Goal: Task Accomplishment & Management: Complete application form

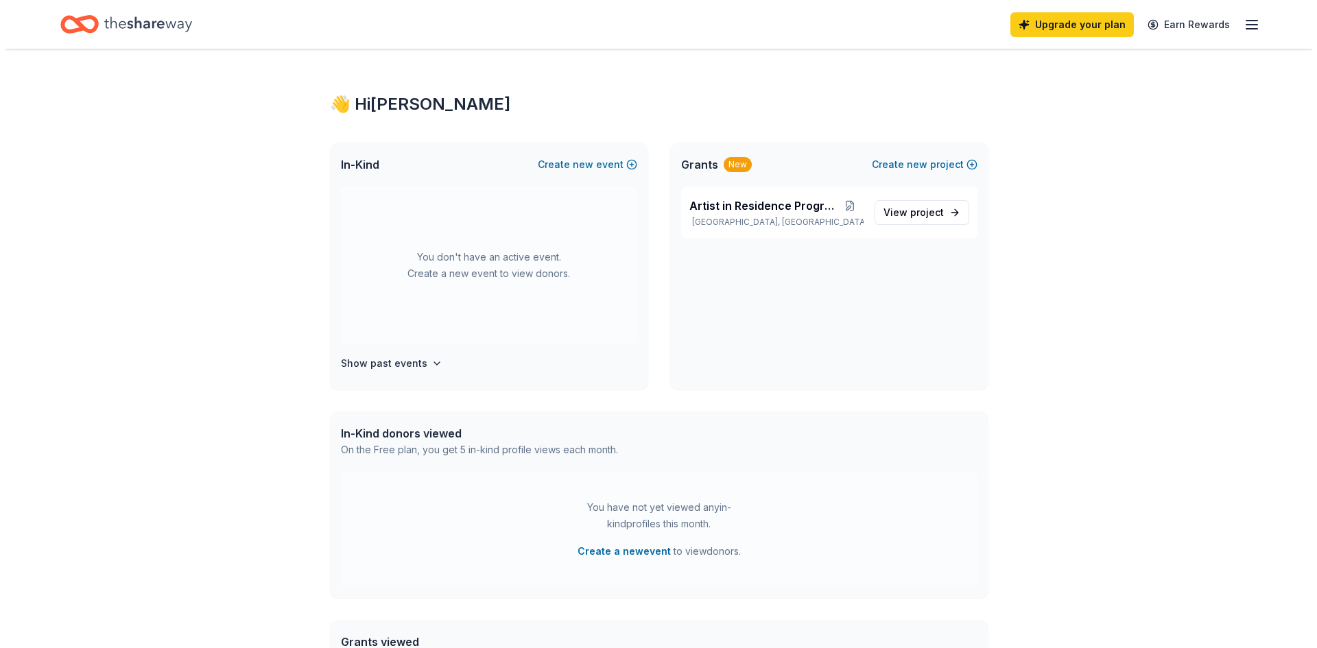
scroll to position [69, 0]
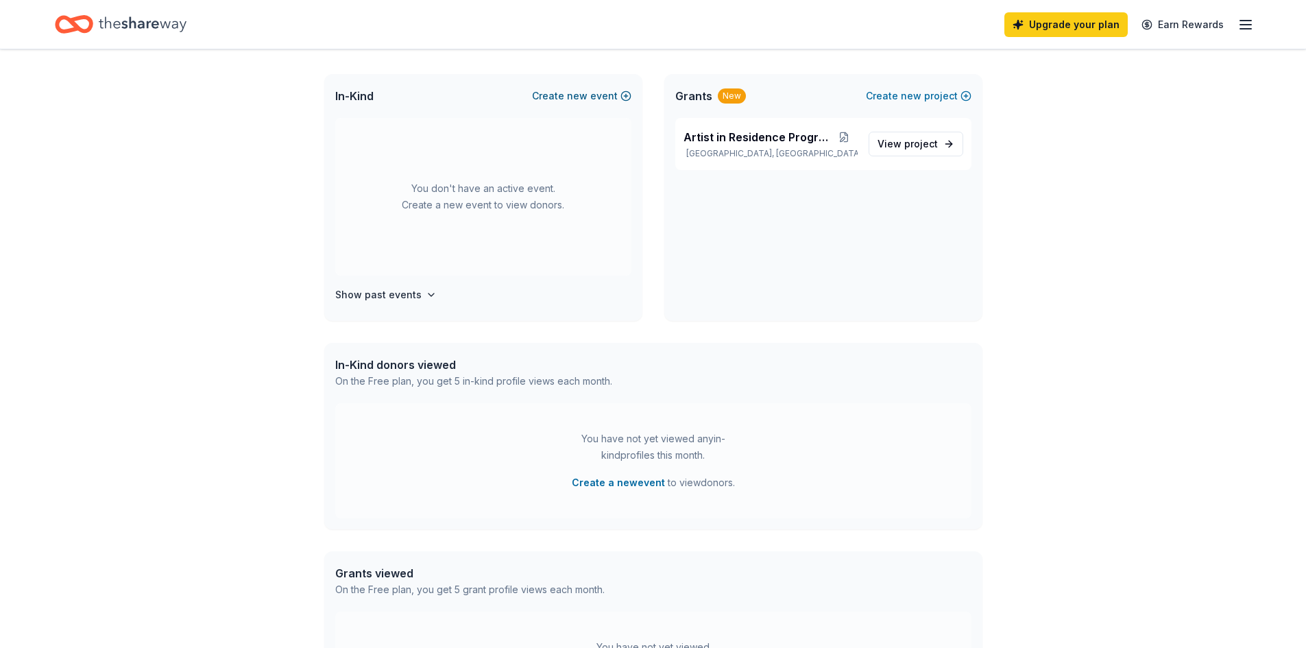
click at [577, 93] on span "new" at bounding box center [577, 96] width 21 height 16
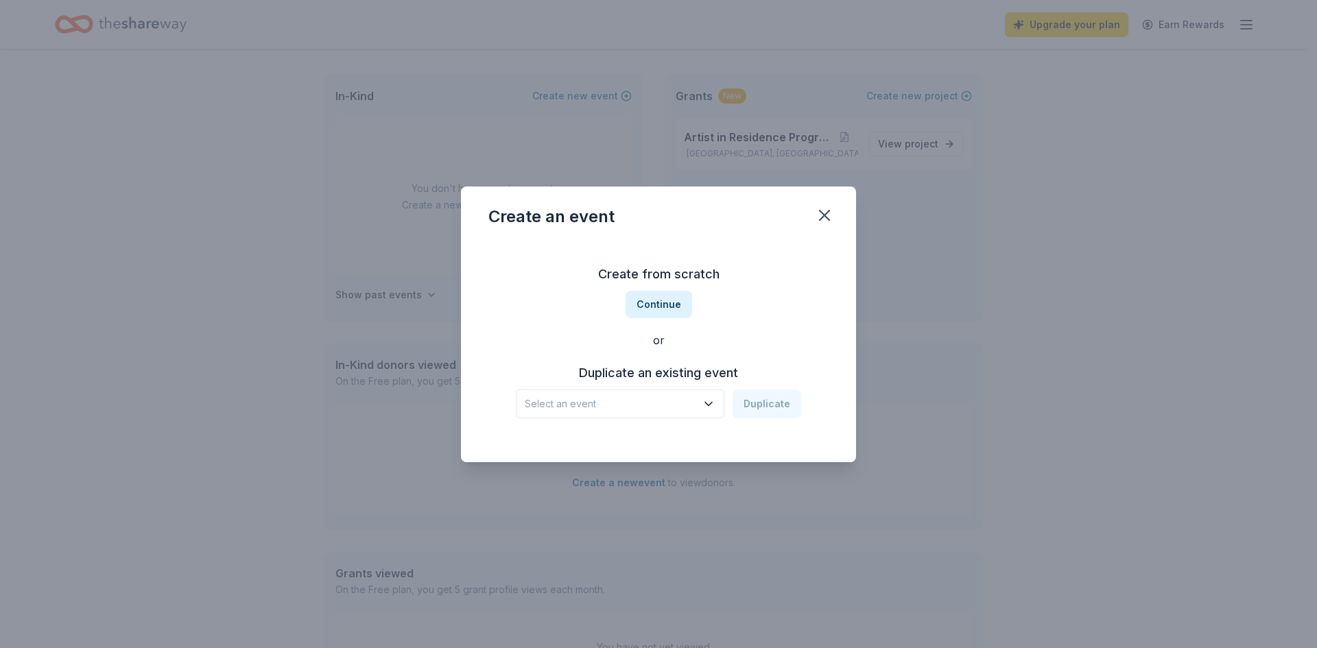
click at [585, 400] on span "Select an event" at bounding box center [610, 404] width 171 height 16
click at [595, 438] on div "Teddy Bear Tea" at bounding box center [595, 441] width 131 height 16
click at [766, 404] on button "Duplicate" at bounding box center [766, 404] width 69 height 29
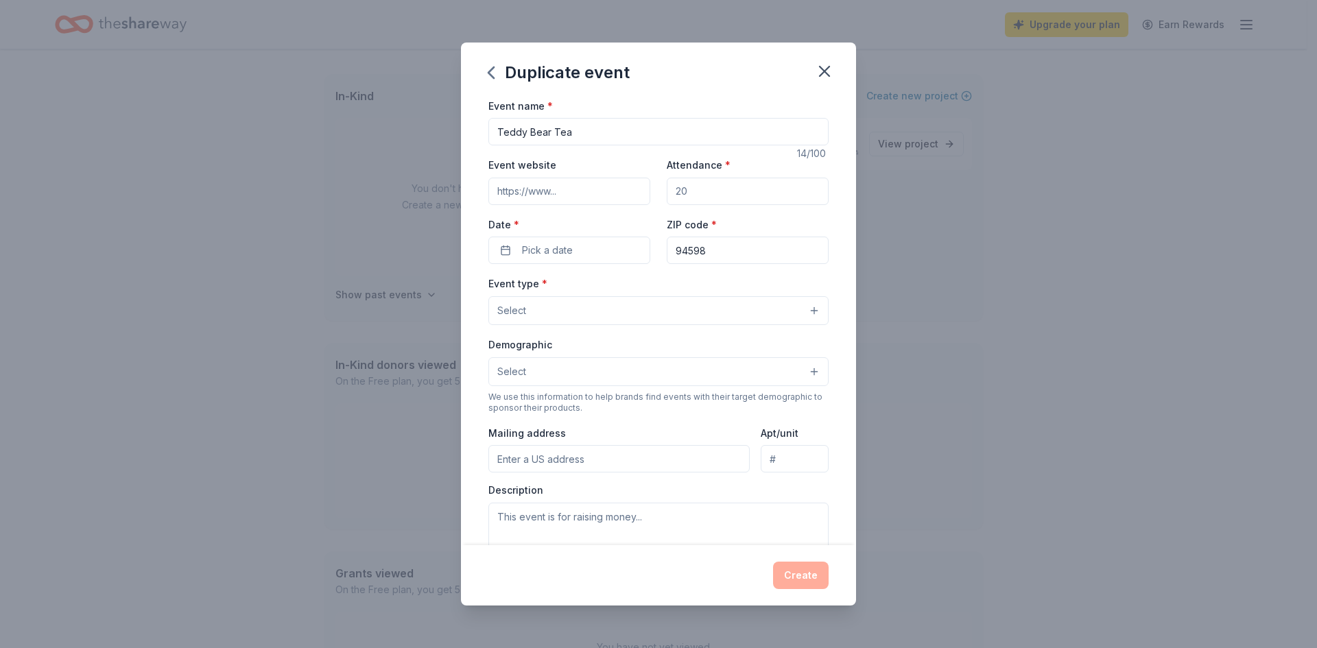
click at [695, 189] on input "Attendance *" at bounding box center [748, 191] width 162 height 27
click at [571, 193] on input "Event website" at bounding box center [569, 191] width 162 height 27
type input "http://www.gardenshf.org"
click at [688, 192] on input "Attendance *" at bounding box center [748, 191] width 162 height 27
type input "480"
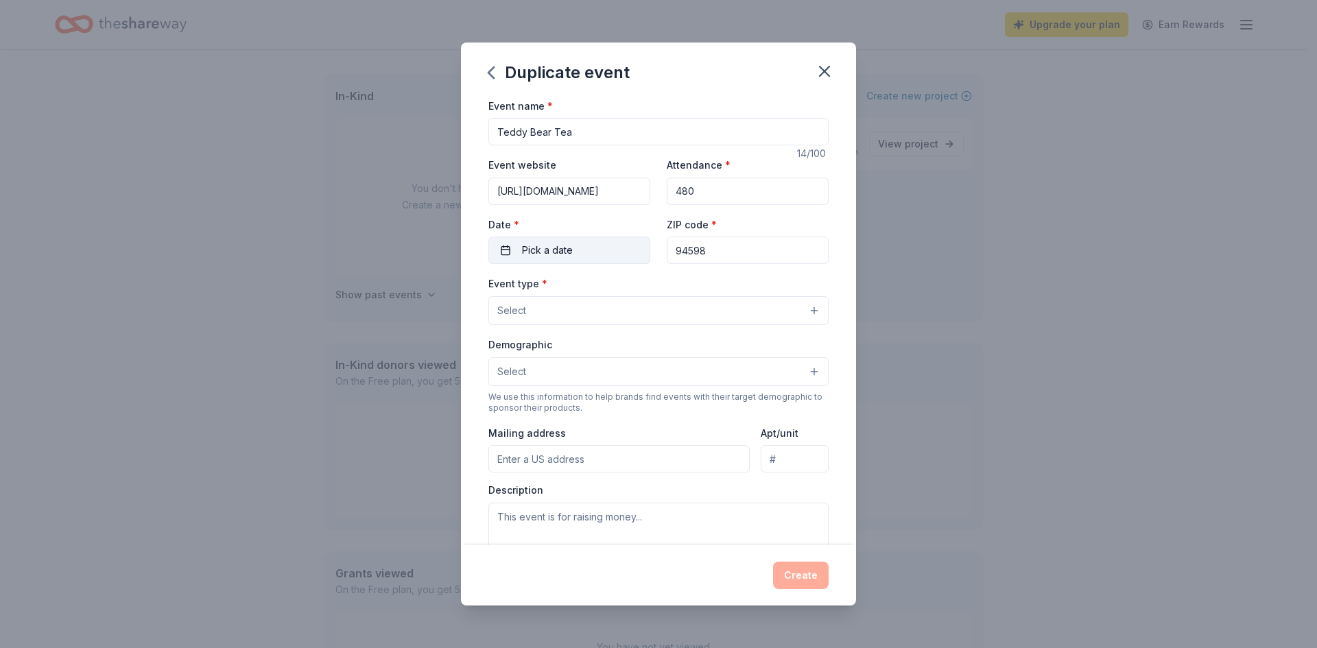
click at [570, 252] on span "Pick a date" at bounding box center [547, 250] width 51 height 16
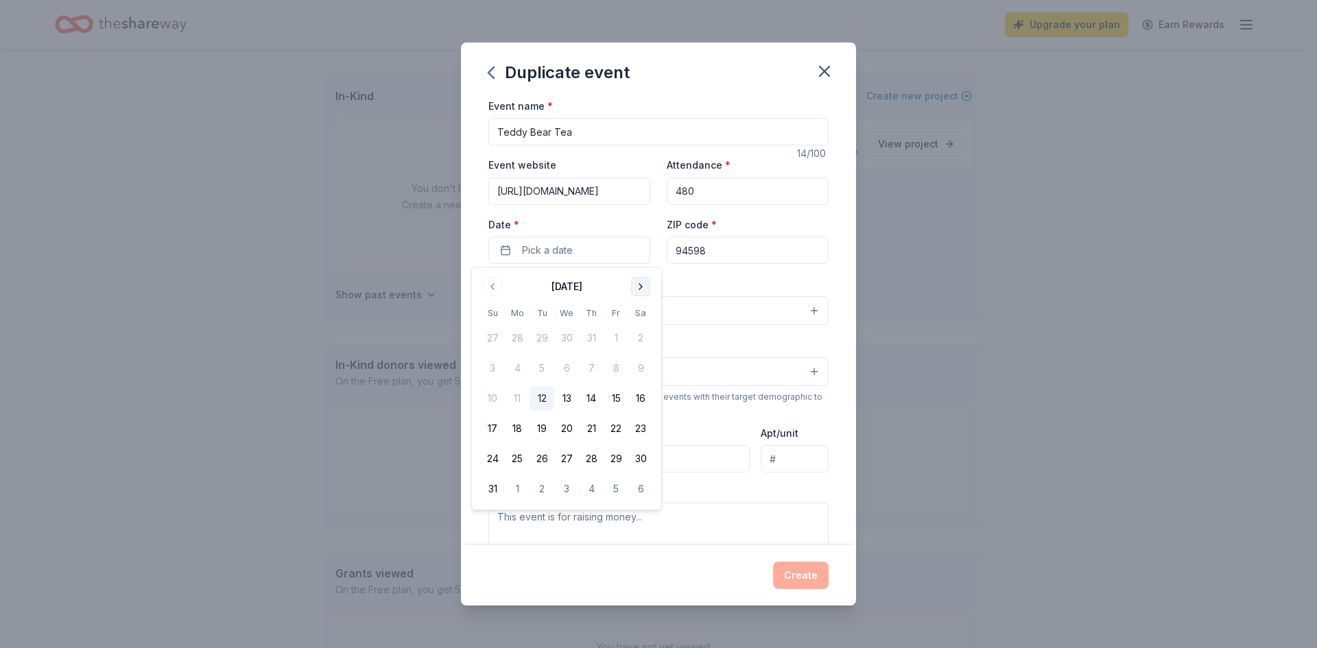
click at [641, 287] on button "Go to next month" at bounding box center [640, 286] width 19 height 19
click at [641, 337] on button "6" at bounding box center [640, 338] width 25 height 25
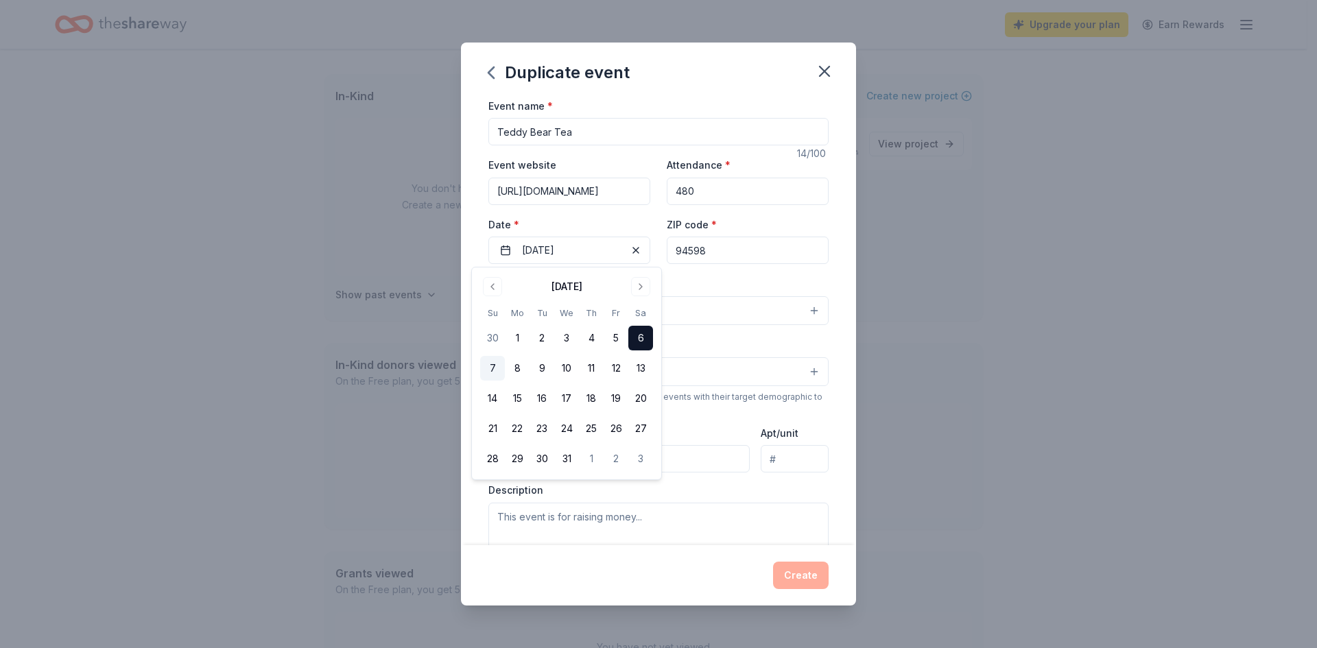
click at [491, 367] on button "7" at bounding box center [492, 368] width 25 height 25
click at [645, 338] on button "6" at bounding box center [640, 338] width 25 height 25
click at [946, 467] on div "Duplicate event Event name * Teddy Bear Tea 14 /100 Event website http://www.ga…" at bounding box center [658, 324] width 1317 height 648
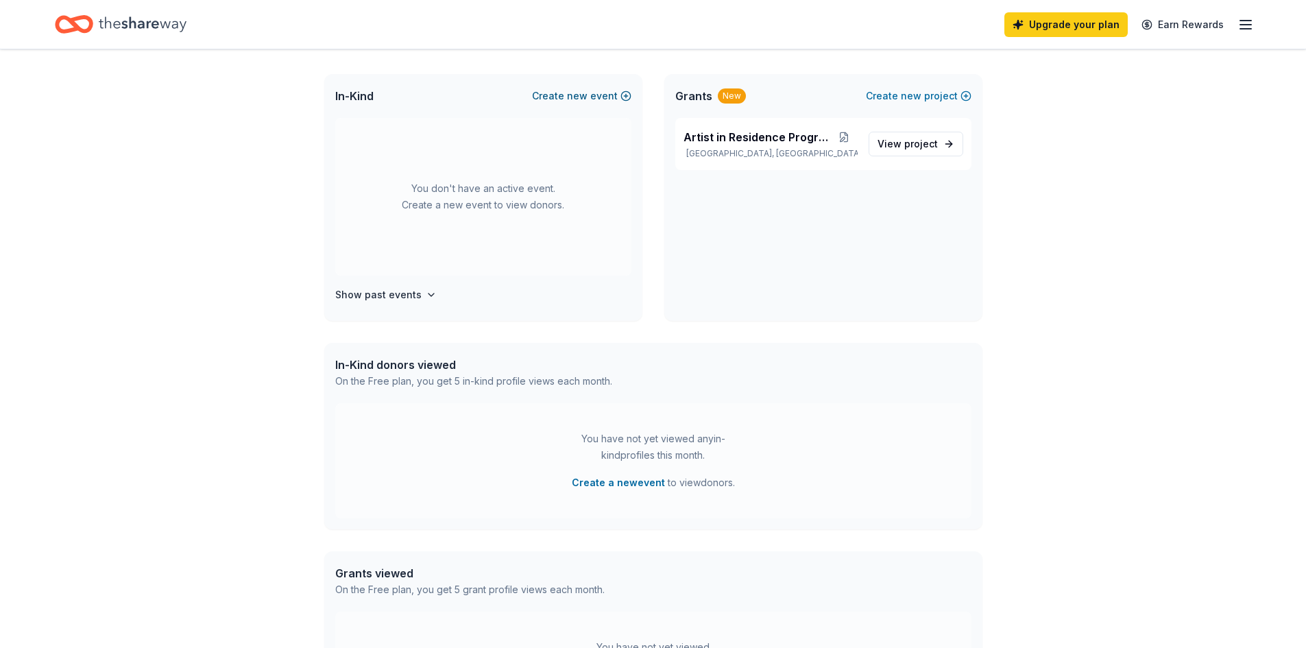
click at [573, 93] on span "new" at bounding box center [577, 96] width 21 height 16
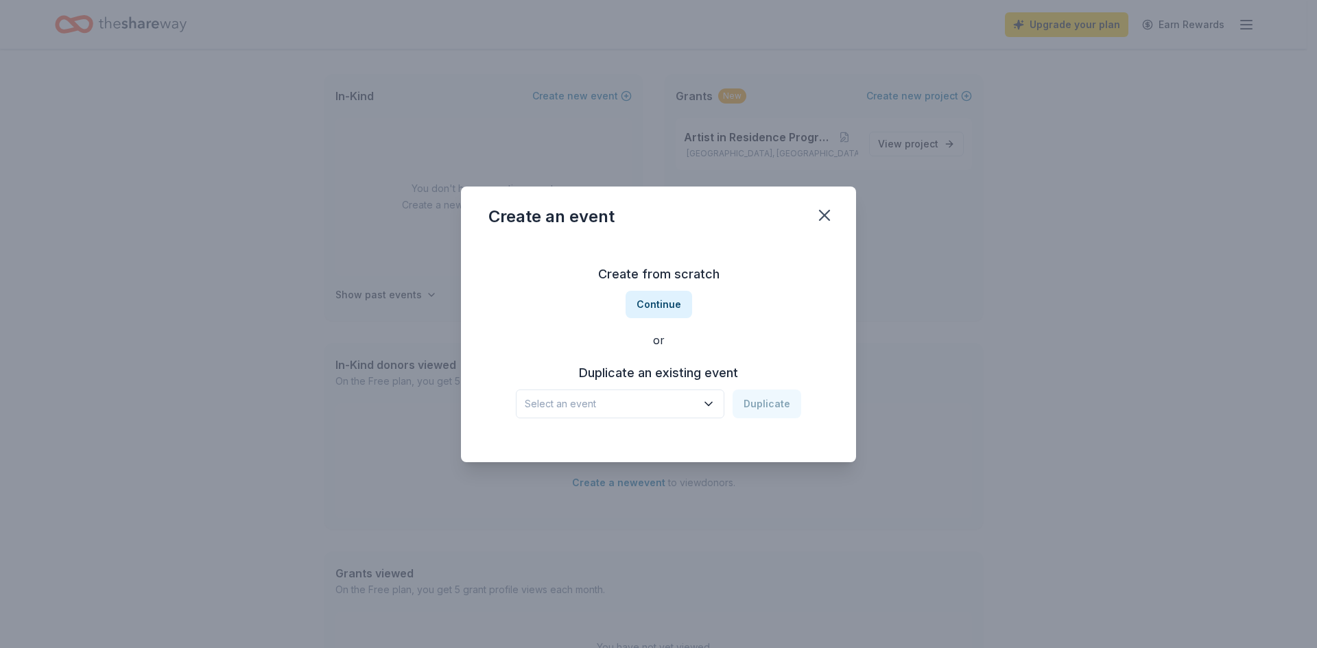
click at [714, 401] on icon "button" at bounding box center [709, 404] width 14 height 14
click at [573, 440] on div "Teddy Bear Tea" at bounding box center [595, 441] width 131 height 16
click at [774, 401] on button "Duplicate" at bounding box center [766, 404] width 69 height 29
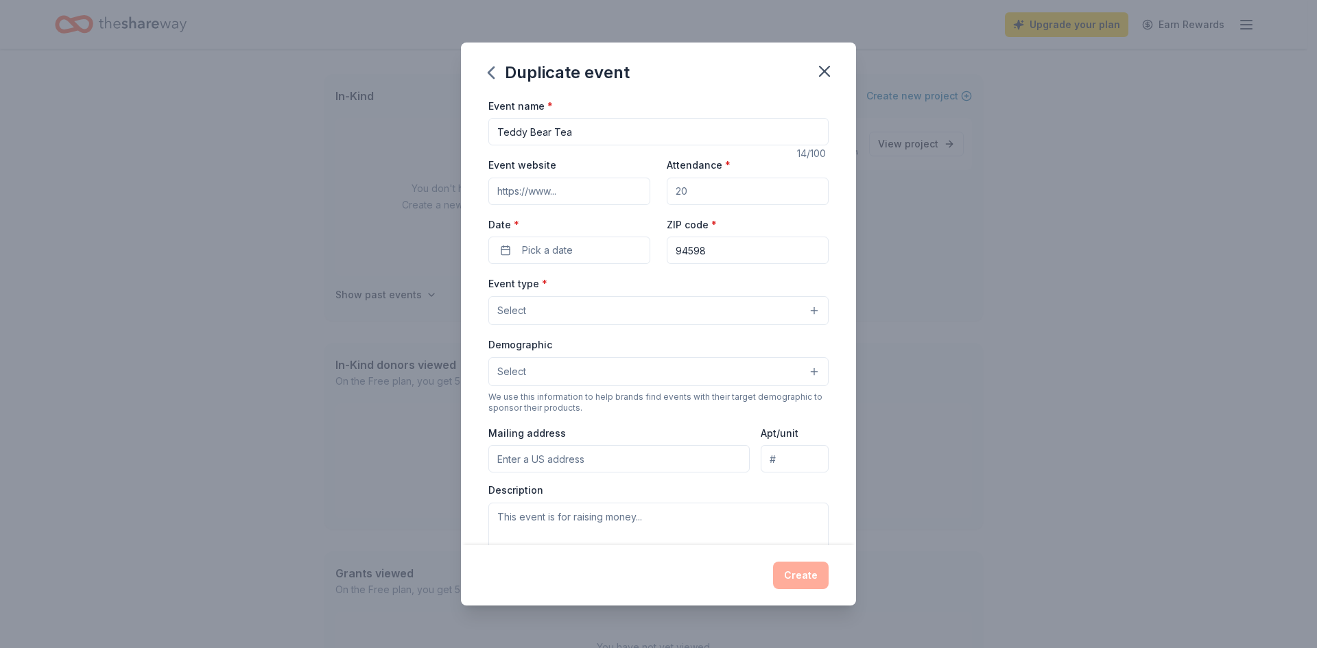
click at [562, 195] on input "Event website" at bounding box center [569, 191] width 162 height 27
type input "http://www.gardenshf.org"
click at [695, 184] on input "Attendance *" at bounding box center [748, 191] width 162 height 27
type input "480"
click at [590, 257] on button "Pick a date" at bounding box center [569, 250] width 162 height 27
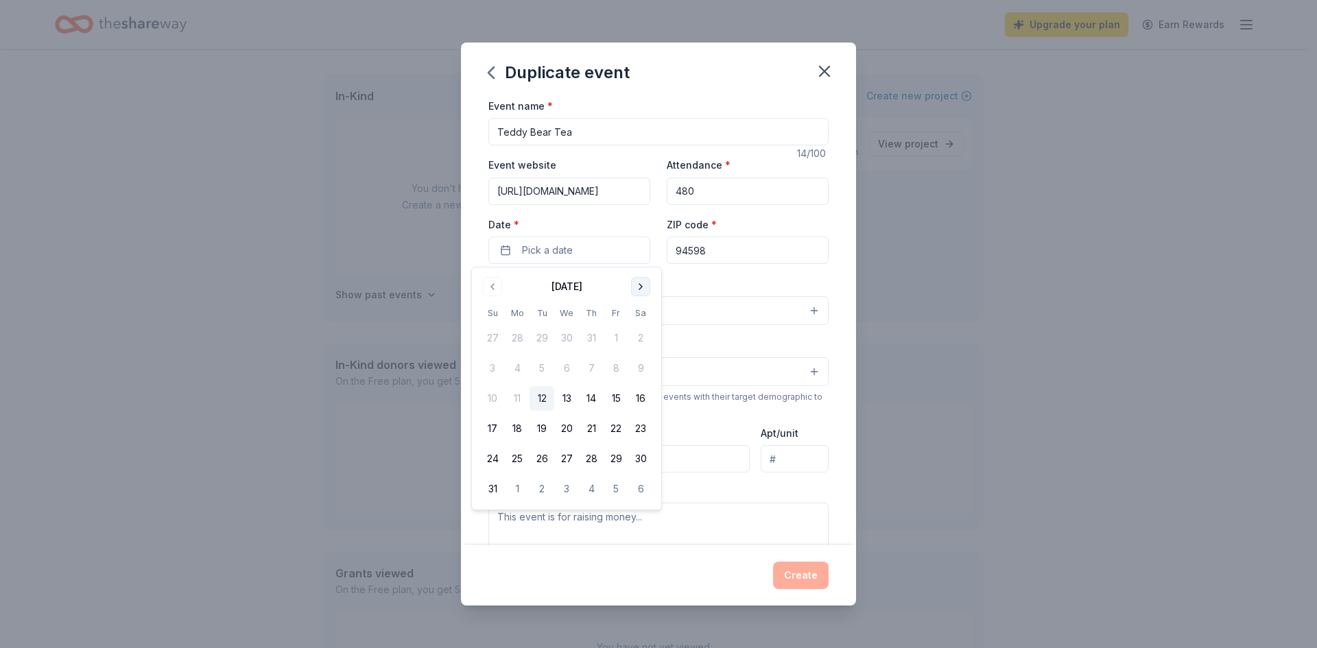
click at [640, 283] on button "Go to next month" at bounding box center [640, 286] width 19 height 19
click at [640, 282] on button "Go to next month" at bounding box center [640, 286] width 19 height 19
click at [642, 333] on button "6" at bounding box center [640, 338] width 25 height 25
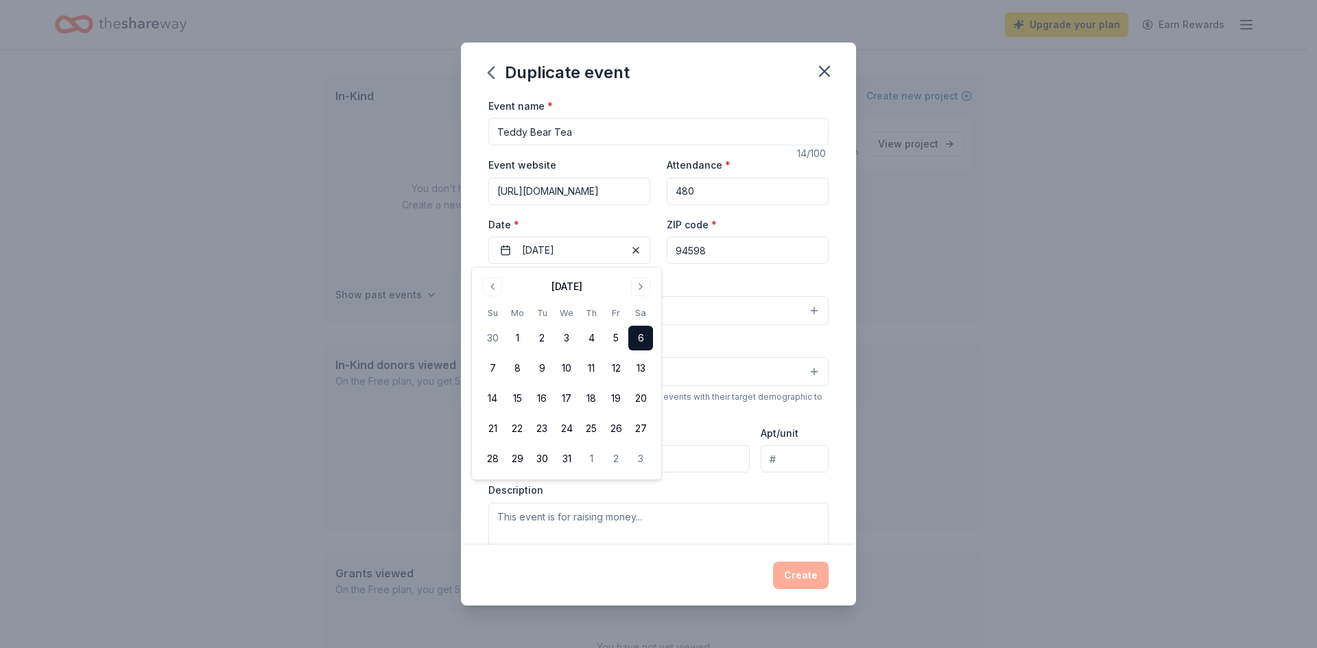
drag, startPoint x: 964, startPoint y: 289, endPoint x: 775, endPoint y: 77, distance: 284.6
click at [964, 289] on div "Duplicate event Event name * Teddy Bear Tea 14 /100 Event website http://www.ga…" at bounding box center [658, 324] width 1317 height 648
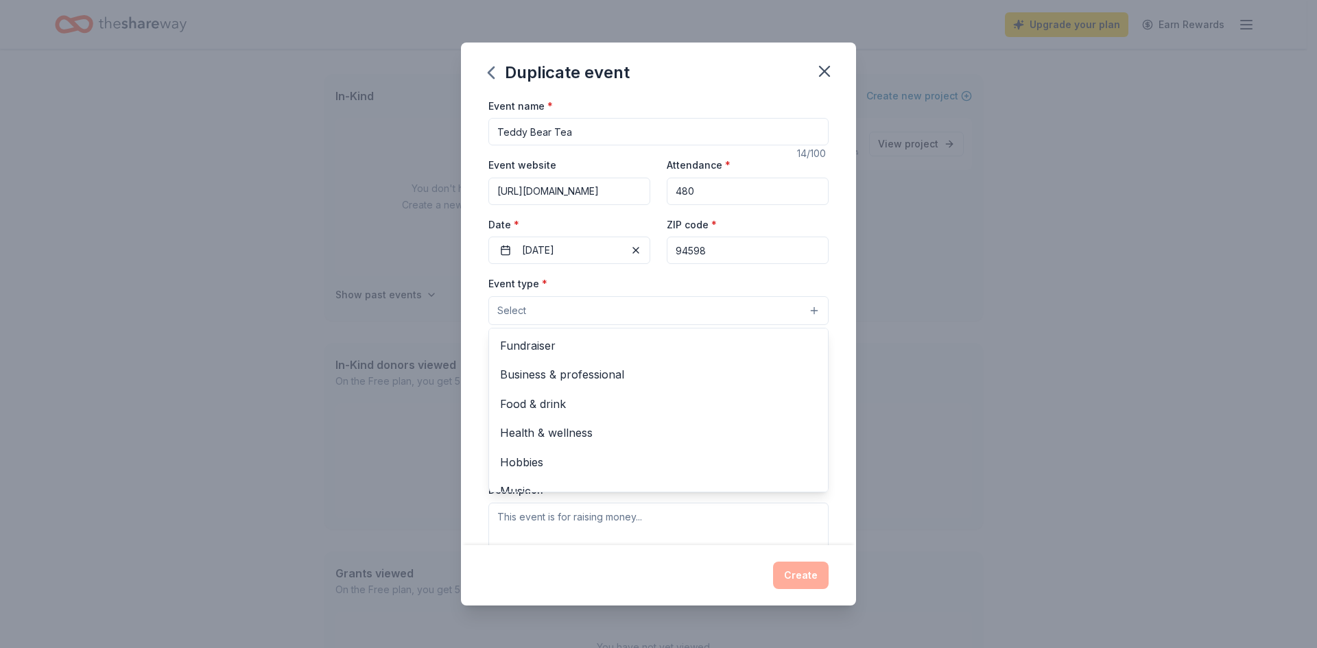
click at [804, 307] on button "Select" at bounding box center [658, 310] width 340 height 29
click at [540, 346] on span "Fundraiser" at bounding box center [658, 346] width 317 height 18
click at [865, 421] on div "Duplicate event Event name * Teddy Bear Tea 14 /100 Event website http://www.ga…" at bounding box center [658, 324] width 1317 height 648
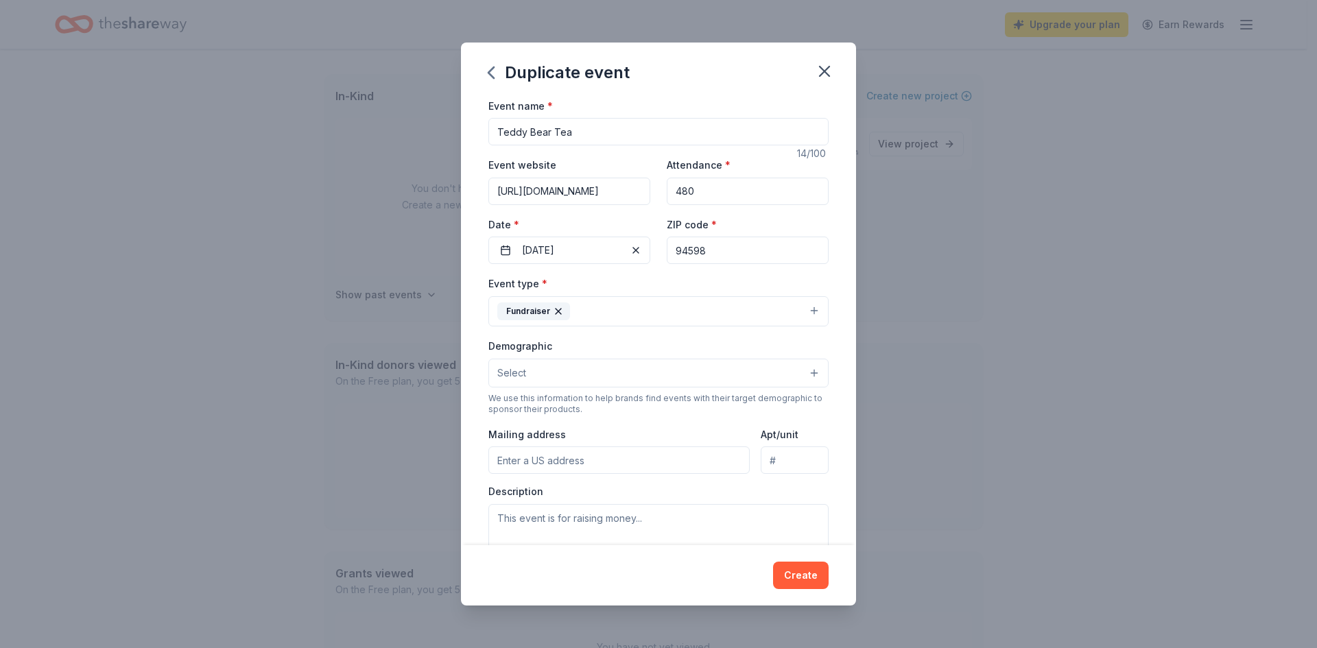
click at [807, 367] on button "Select" at bounding box center [658, 373] width 340 height 29
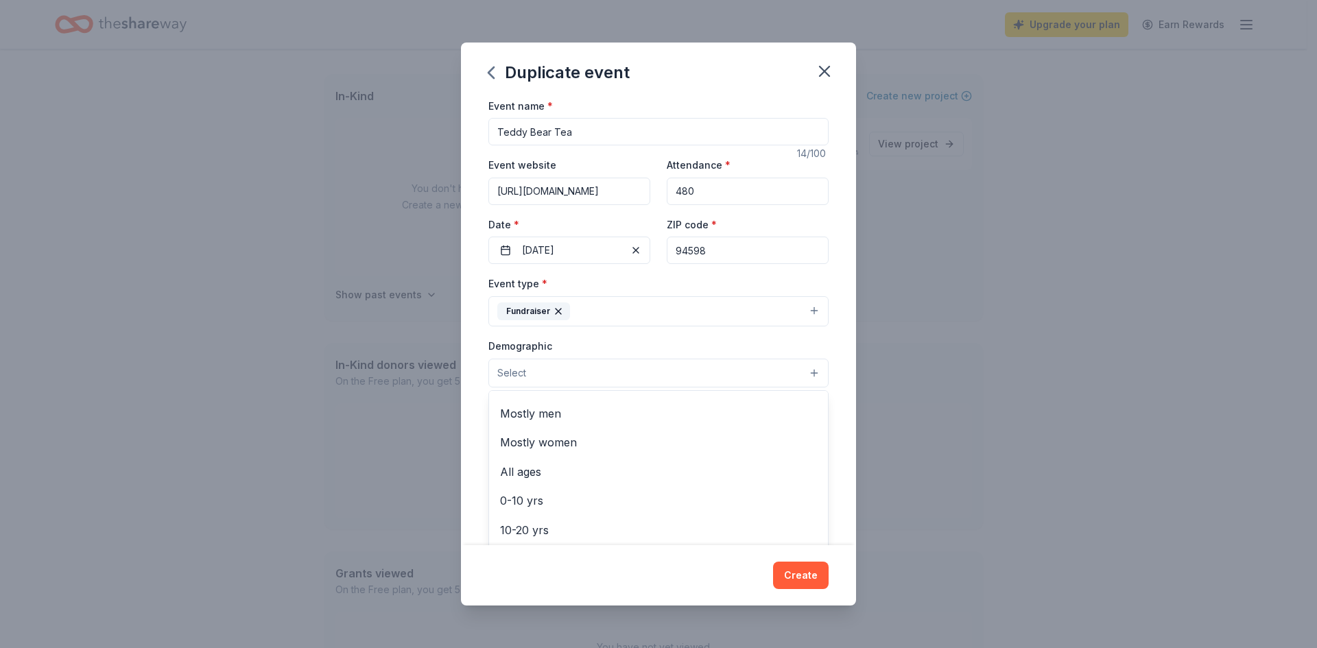
scroll to position [0, 0]
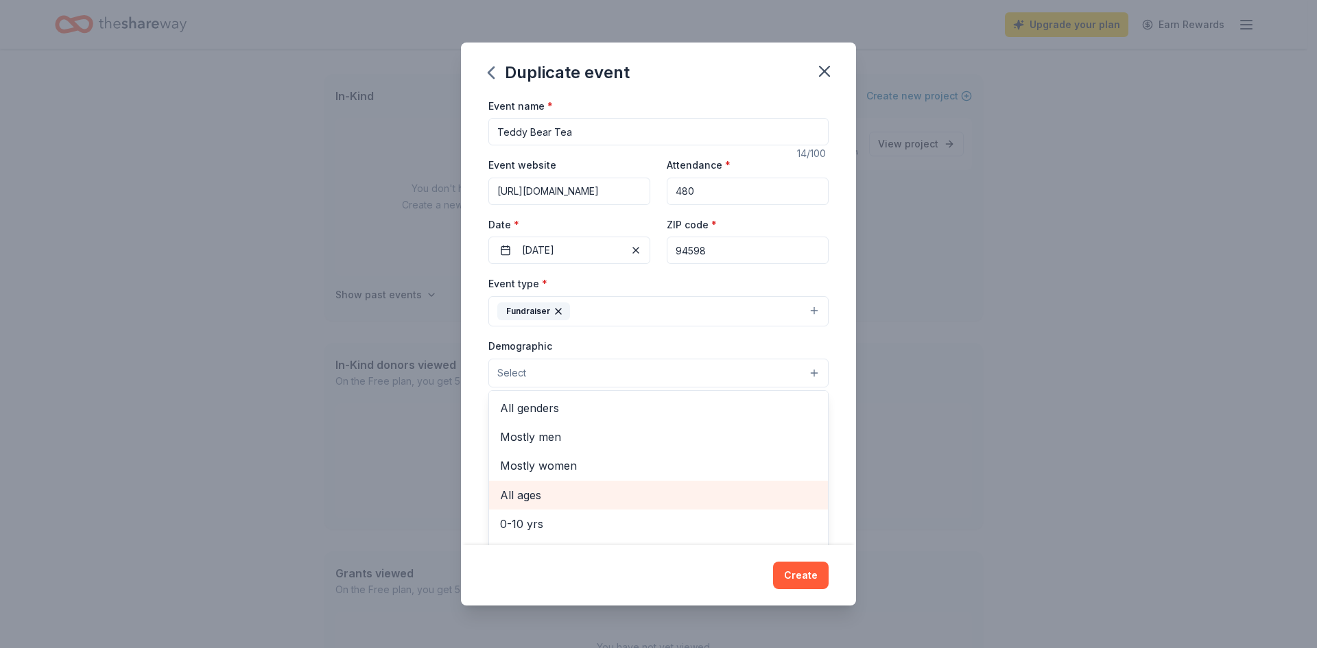
click at [625, 497] on span "All ages" at bounding box center [658, 495] width 317 height 18
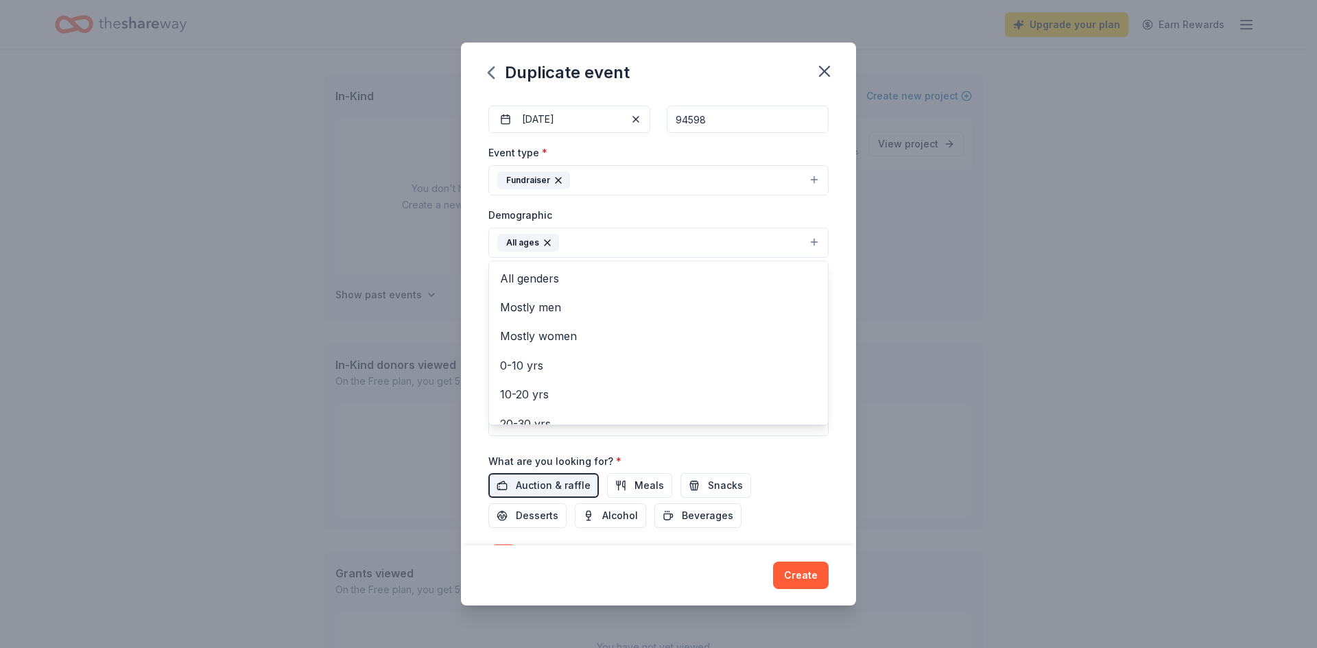
scroll to position [158, 0]
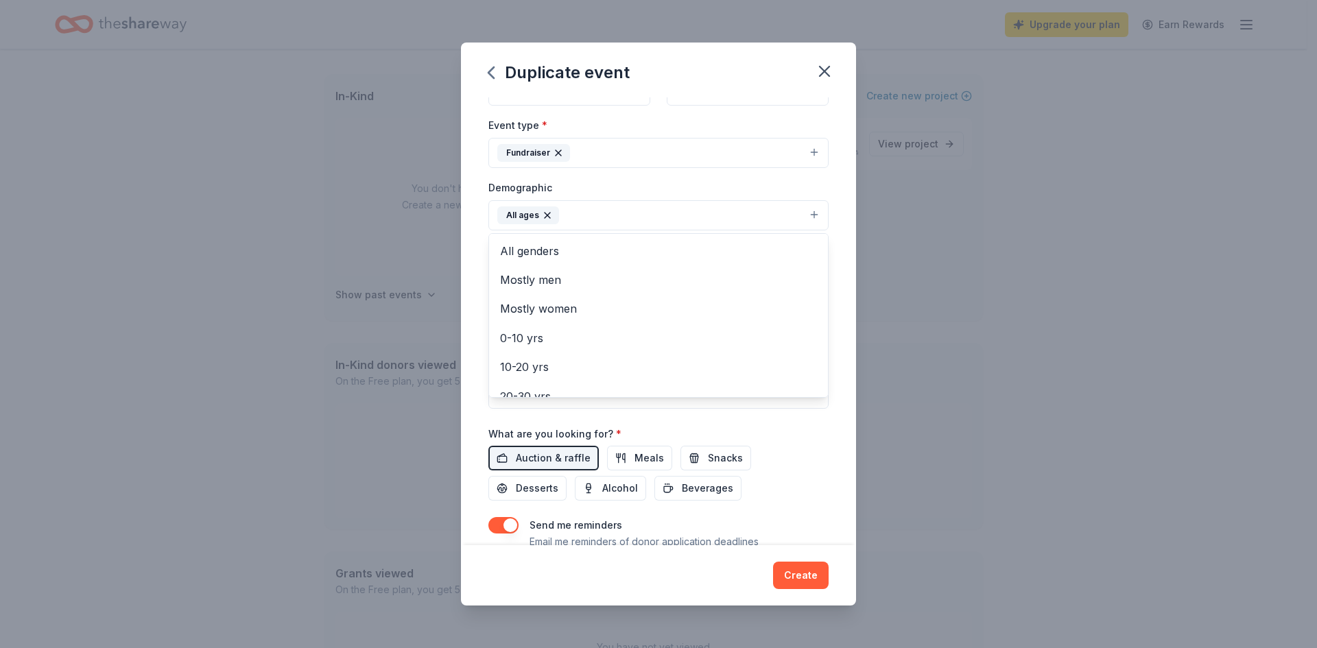
click at [794, 451] on div "Event name * Teddy Bear Tea 14 /100 Event website http://www.gardenshf.org Atte…" at bounding box center [658, 257] width 340 height 636
click at [616, 301] on input "Mailing address" at bounding box center [618, 302] width 261 height 27
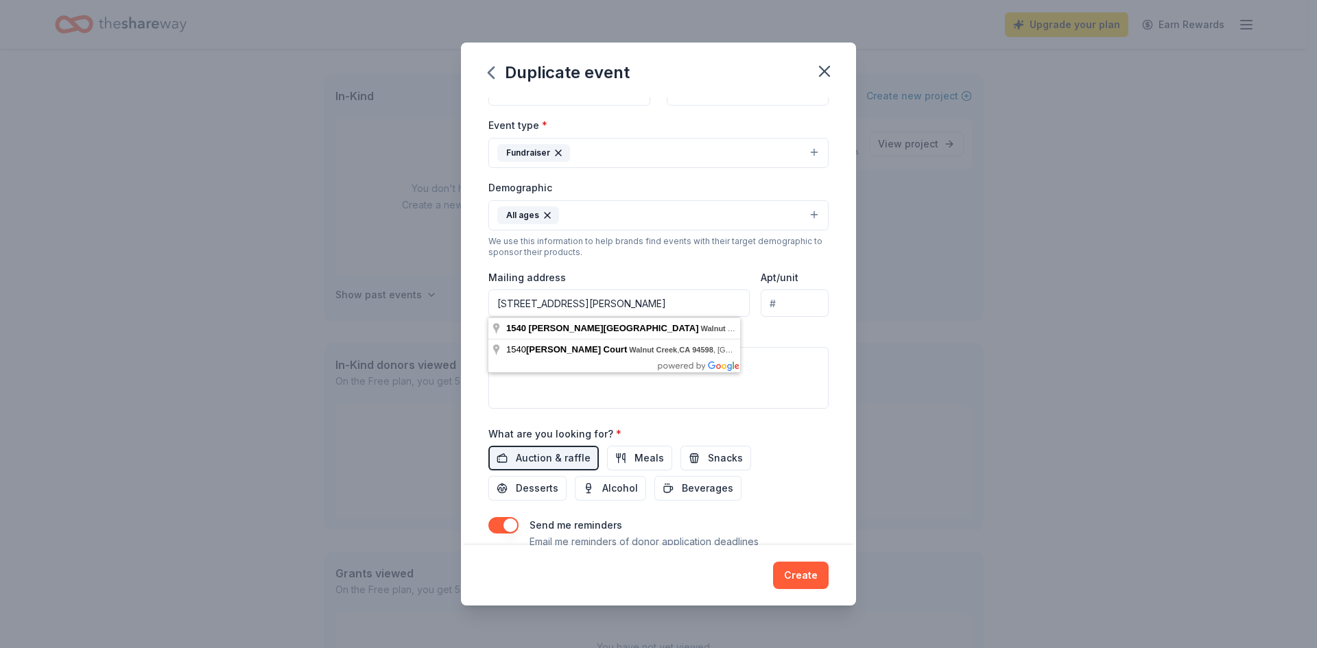
type input "1540 Marchbanks Drive, Walnut Creek, CA 94598"
click at [824, 453] on div "Event name * Teddy Bear Tea 14 /100 Event website http://www.gardenshf.org Atte…" at bounding box center [658, 321] width 395 height 449
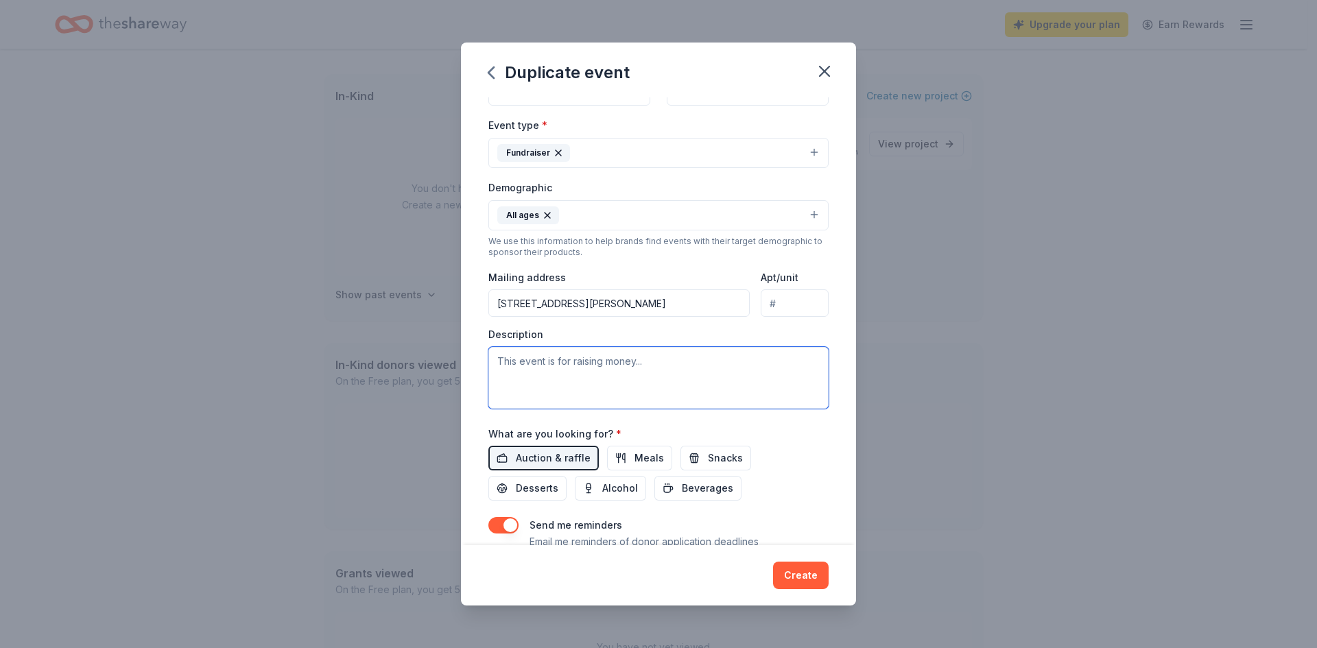
click at [501, 359] on textarea at bounding box center [658, 378] width 340 height 62
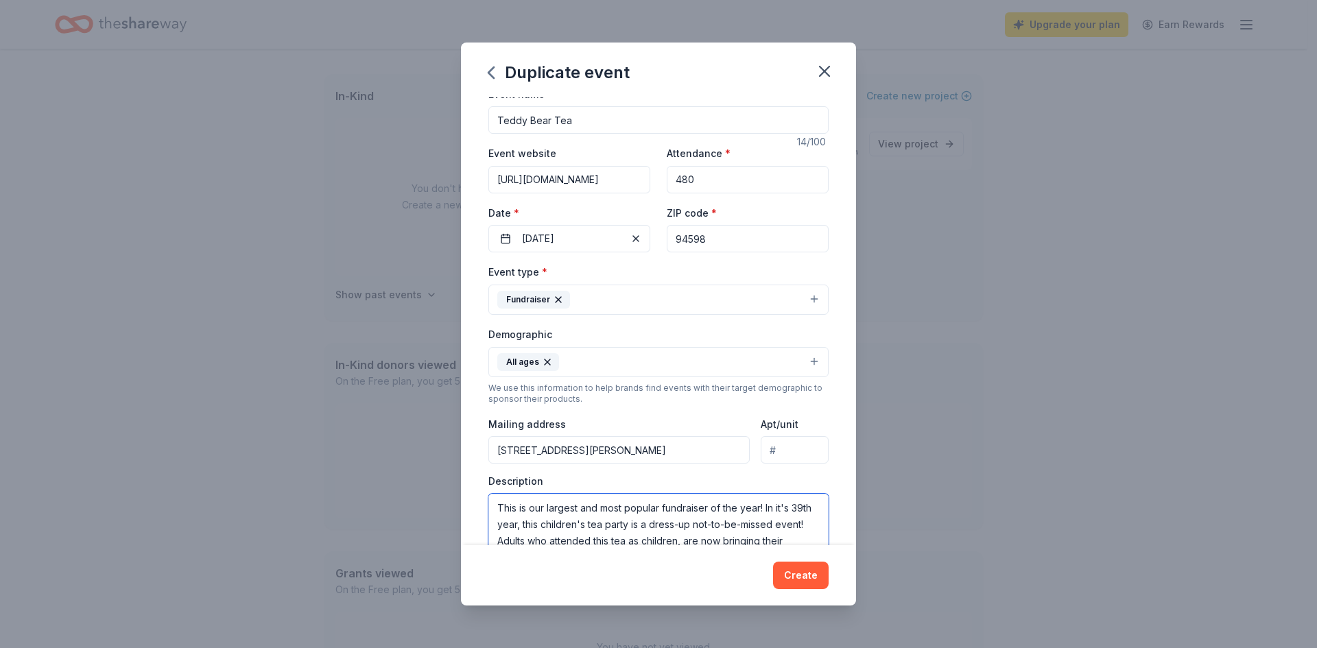
scroll to position [0, 0]
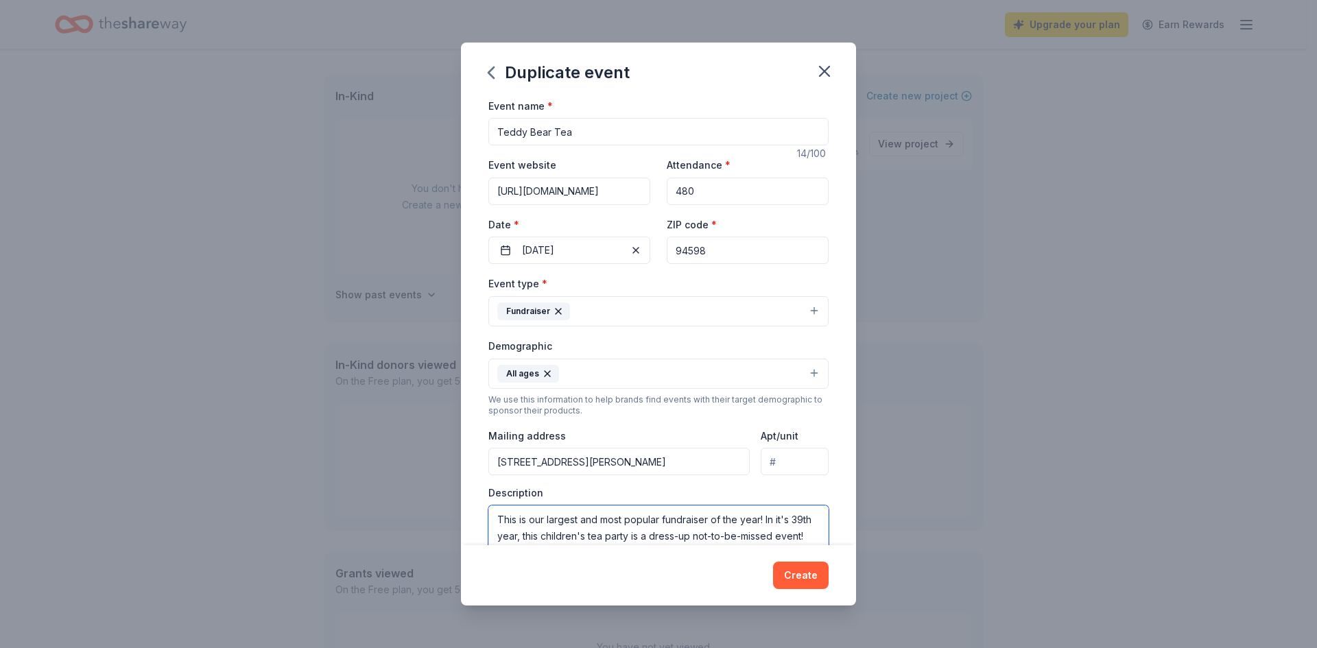
drag, startPoint x: 548, startPoint y: 398, endPoint x: 470, endPoint y: 512, distance: 138.3
click at [470, 512] on div "Event name * Teddy Bear Tea 14 /100 Event website http://www.gardenshf.org Atte…" at bounding box center [658, 321] width 395 height 449
type textarea "This is our largest and most popular fundraiser of the year! In it's 39th year,…"
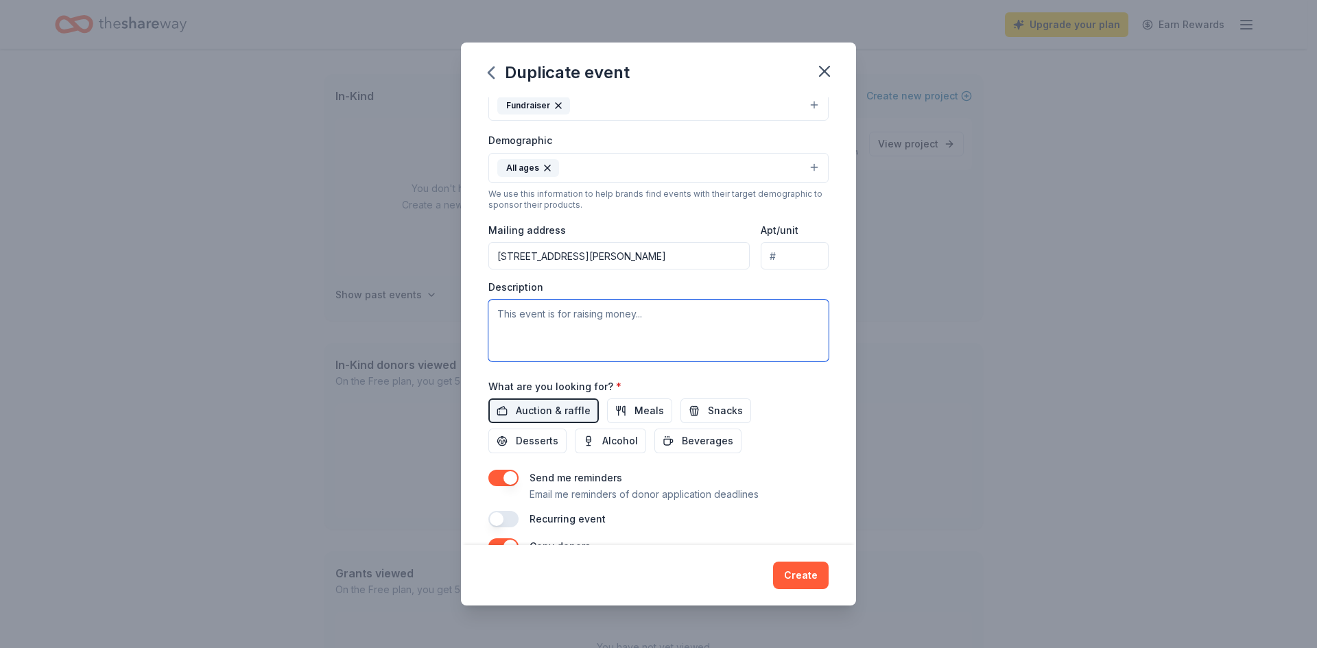
paste textarea "🎀 Donate to the Magic of Childhood & Science Education 🎀 We invite you to contr…"
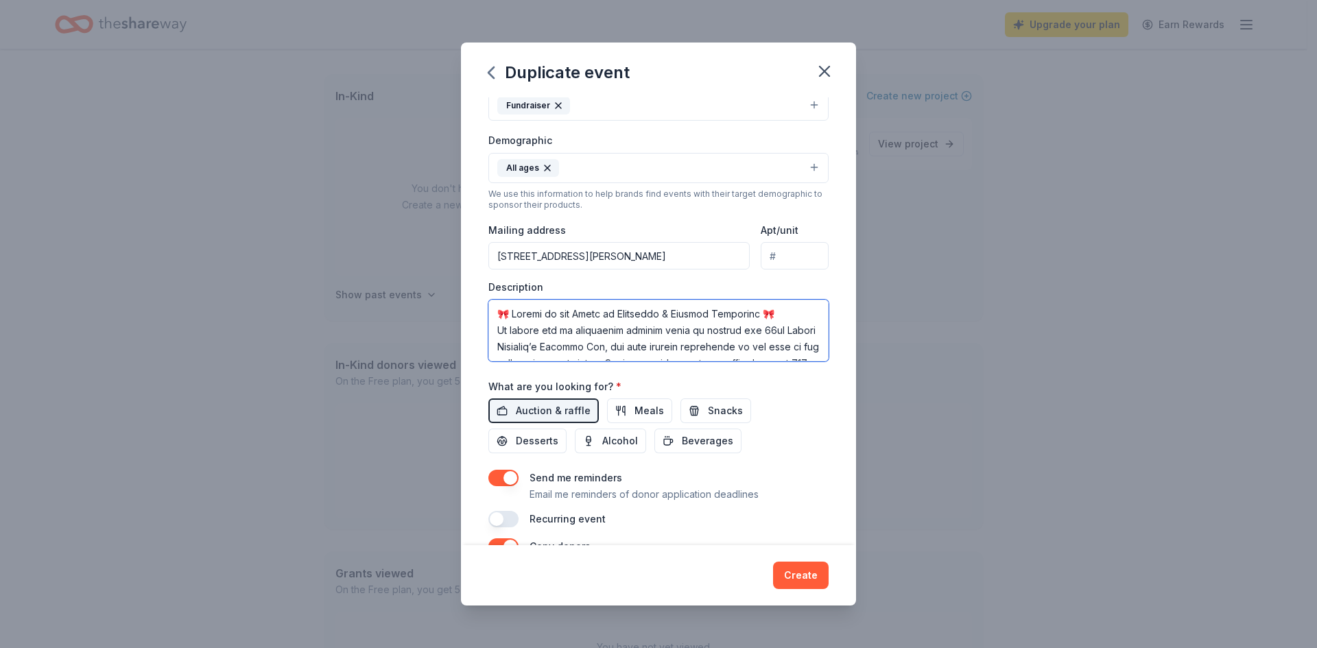
click at [784, 310] on textarea at bounding box center [658, 331] width 340 height 62
click at [508, 310] on textarea at bounding box center [658, 331] width 340 height 62
click at [763, 311] on textarea at bounding box center [658, 331] width 340 height 62
click at [517, 309] on textarea at bounding box center [658, 331] width 340 height 62
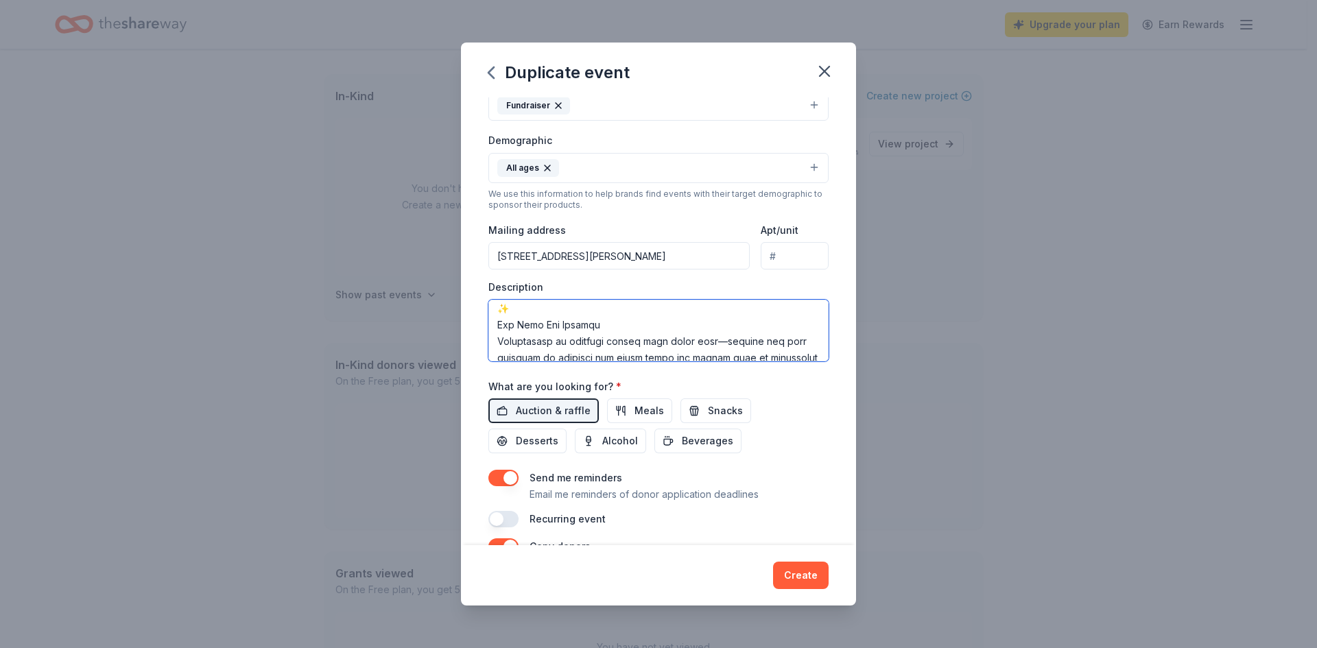
scroll to position [154, 0]
click at [610, 304] on textarea at bounding box center [658, 331] width 340 height 62
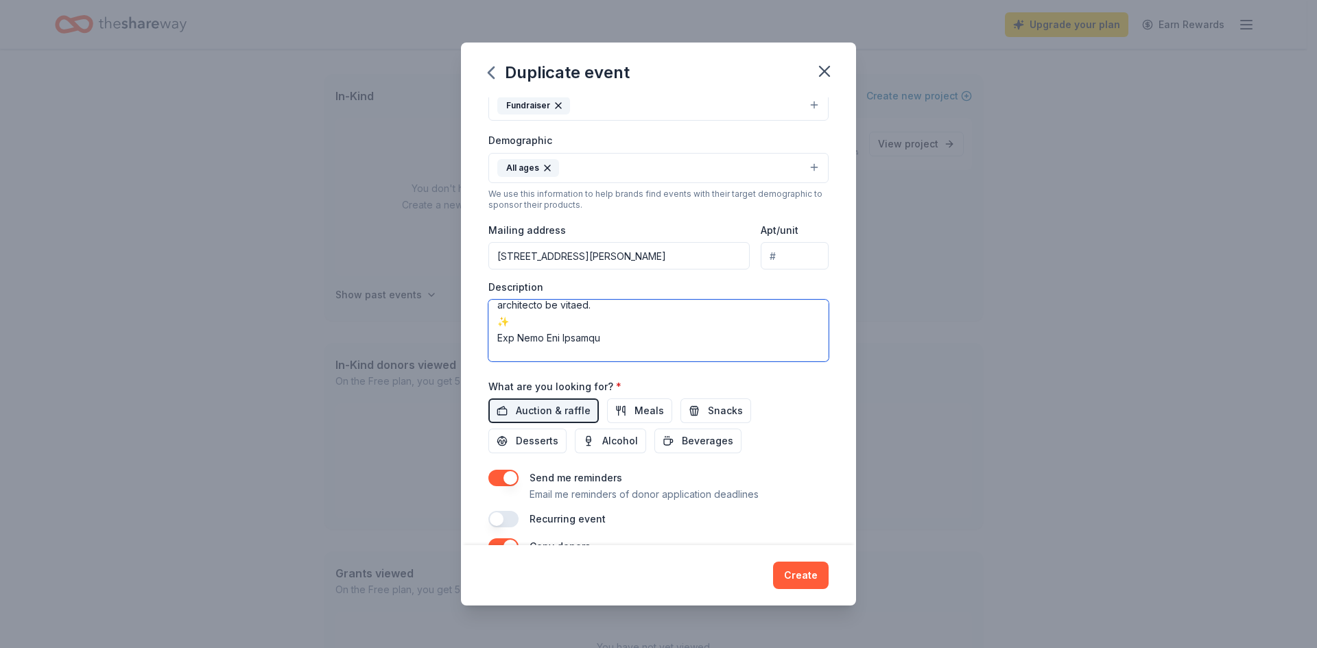
scroll to position [101, 0]
click at [530, 342] on textarea at bounding box center [658, 331] width 340 height 62
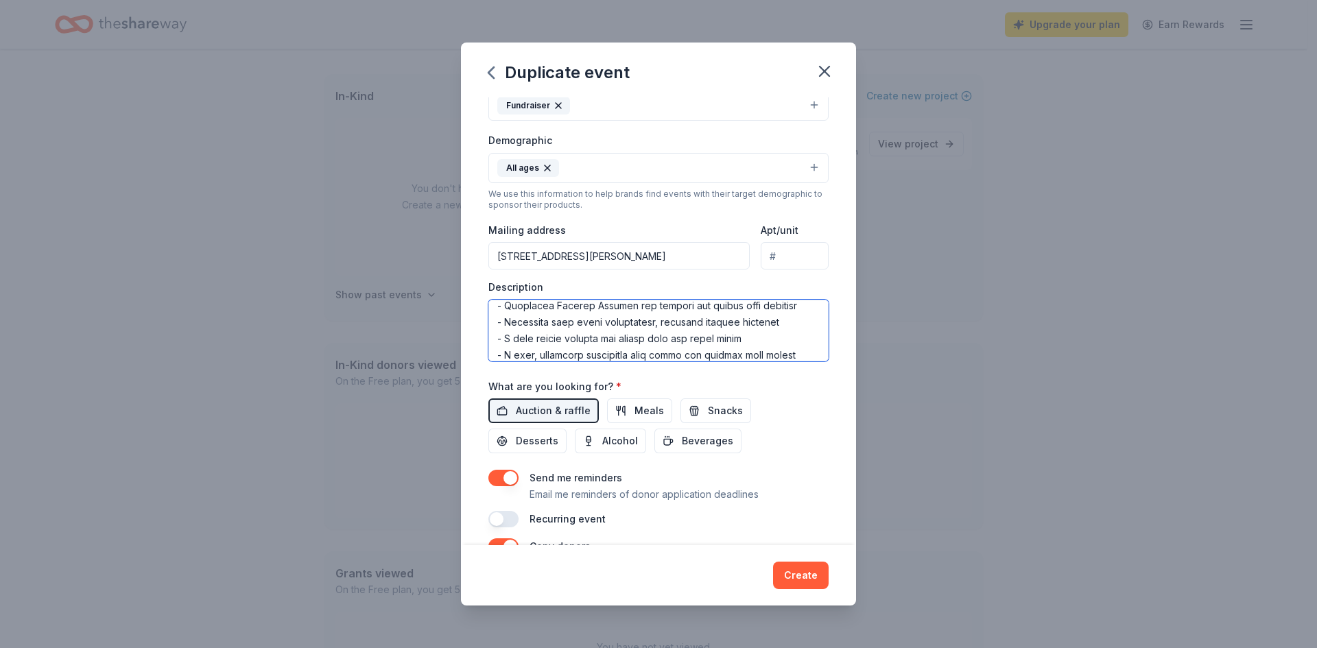
scroll to position [266, 0]
click at [800, 331] on textarea at bounding box center [658, 331] width 340 height 62
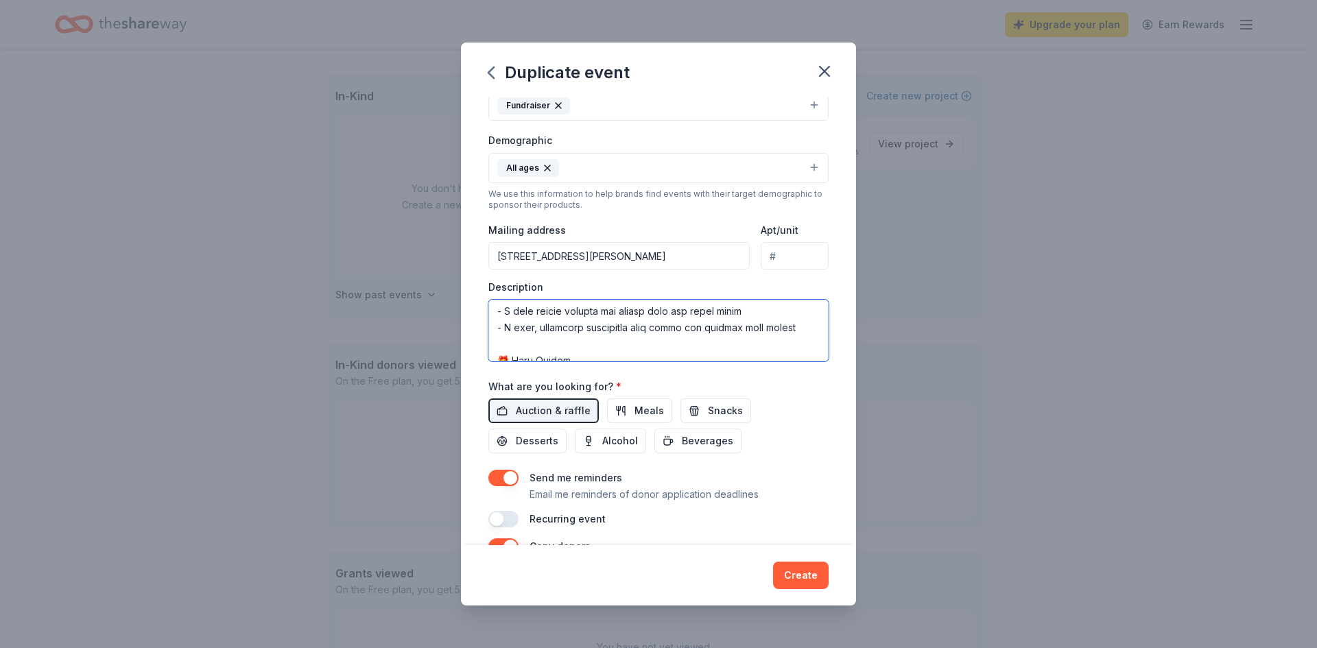
click at [512, 357] on textarea at bounding box center [658, 331] width 340 height 62
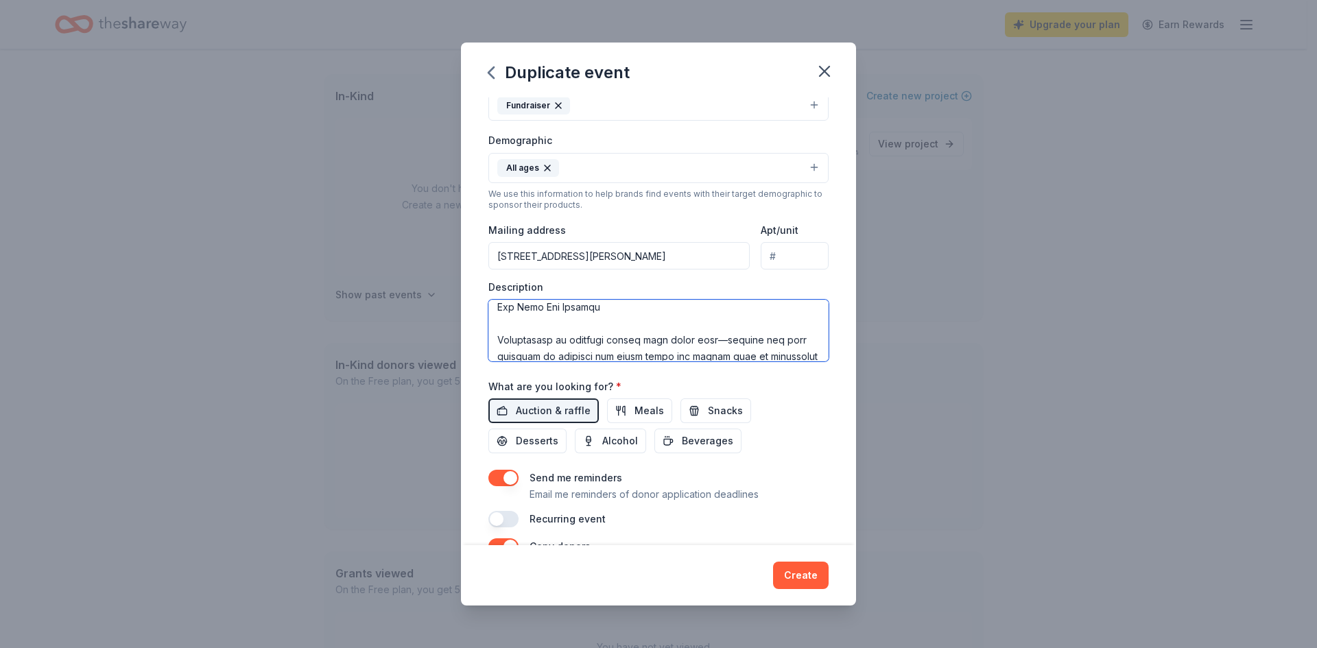
scroll to position [134, 0]
click at [497, 357] on textarea at bounding box center [658, 331] width 340 height 62
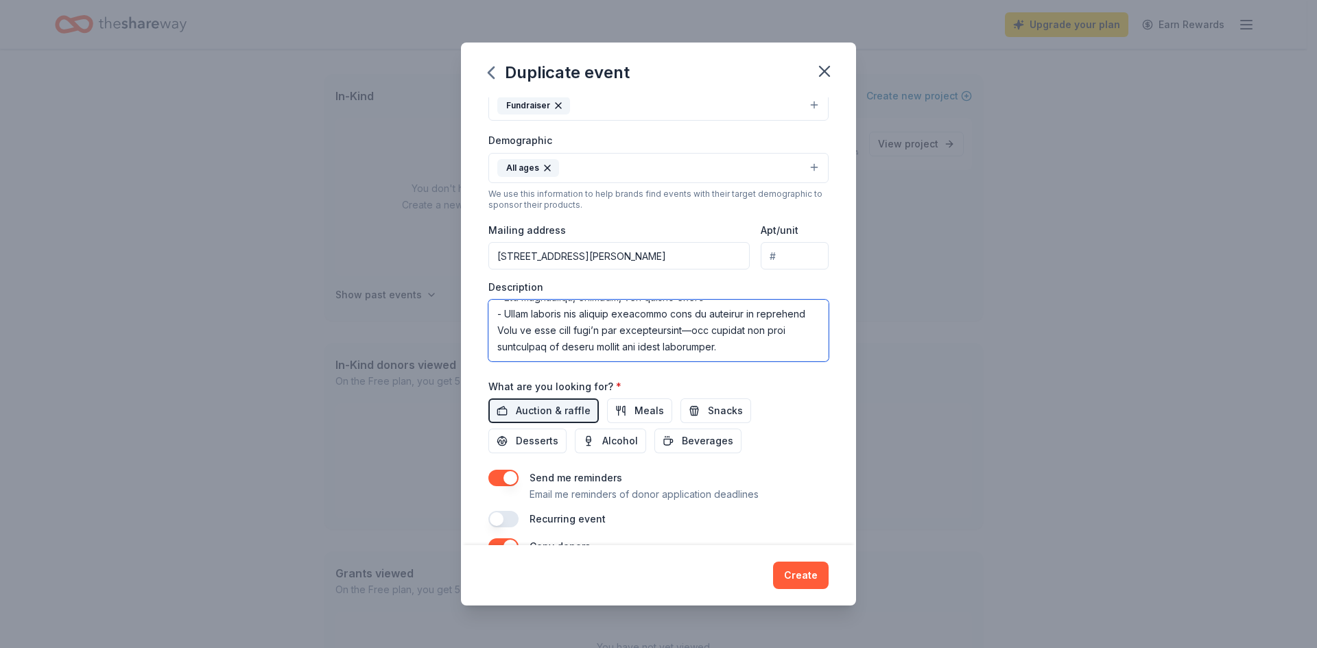
scroll to position [411, 0]
click at [581, 301] on textarea at bounding box center [658, 331] width 340 height 62
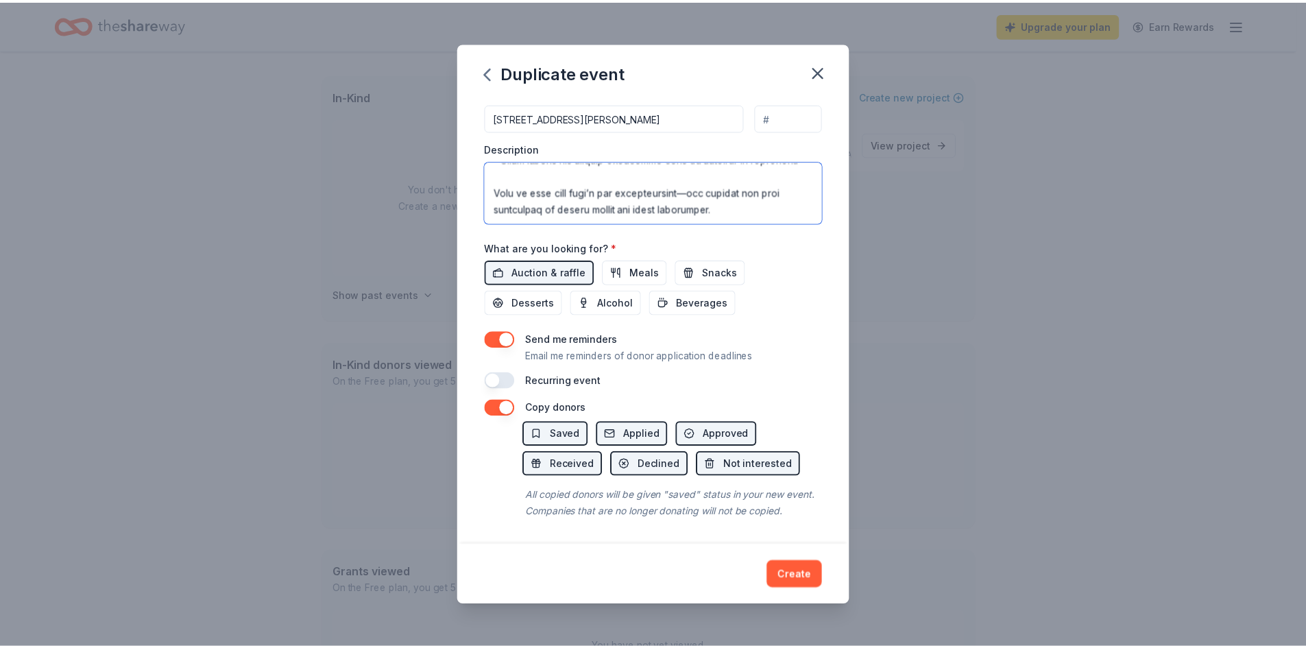
scroll to position [361, 0]
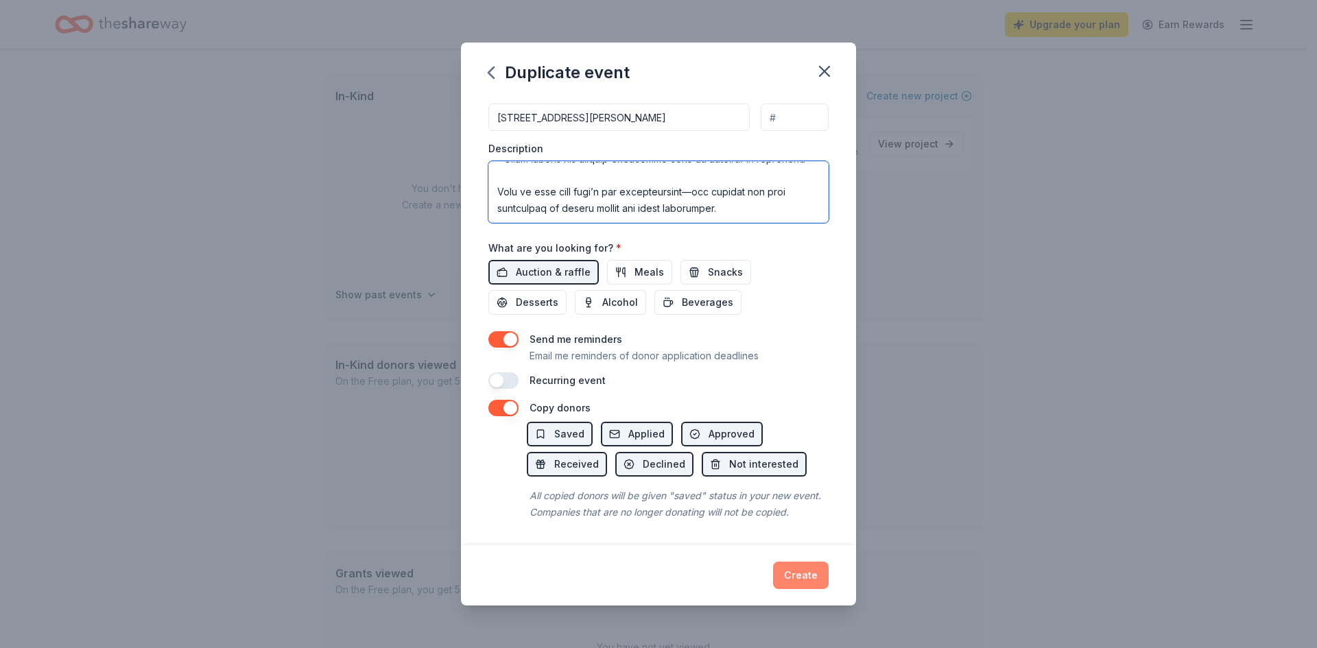
type textarea "Donate to the Magic of Childhood & Science Education We invite you to contribut…"
click at [798, 567] on button "Create" at bounding box center [801, 575] width 56 height 27
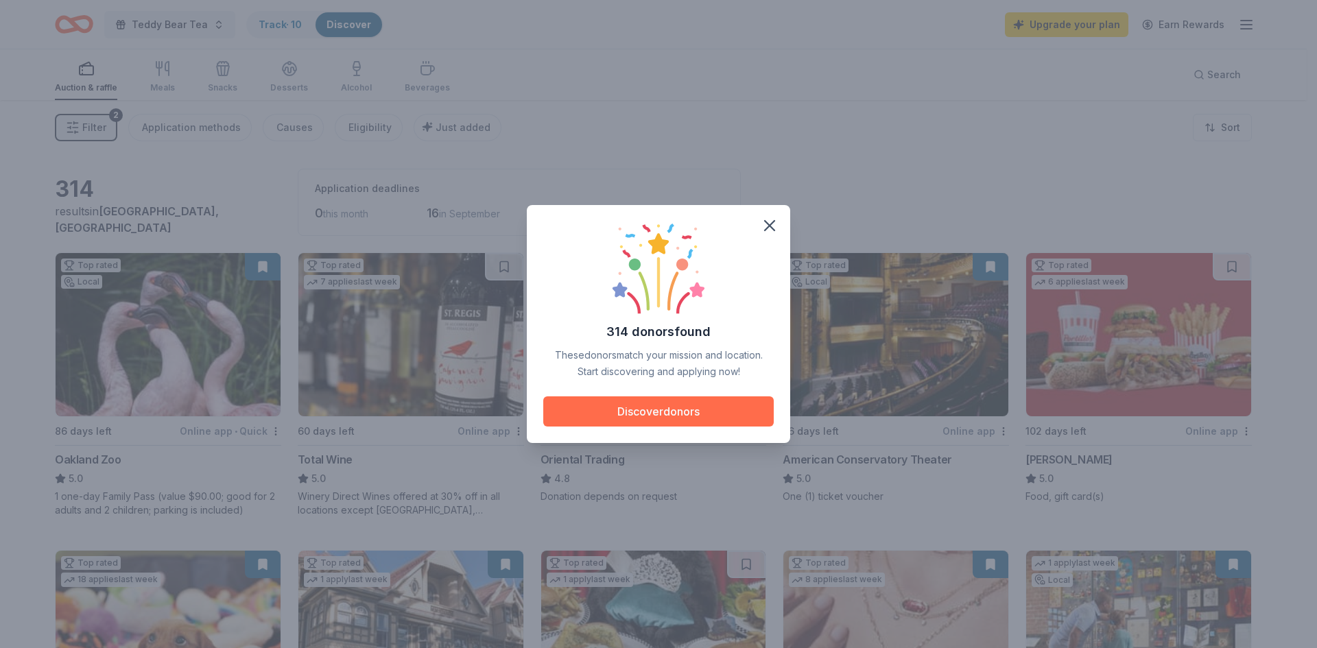
click at [638, 404] on button "Discover donors" at bounding box center [658, 411] width 230 height 30
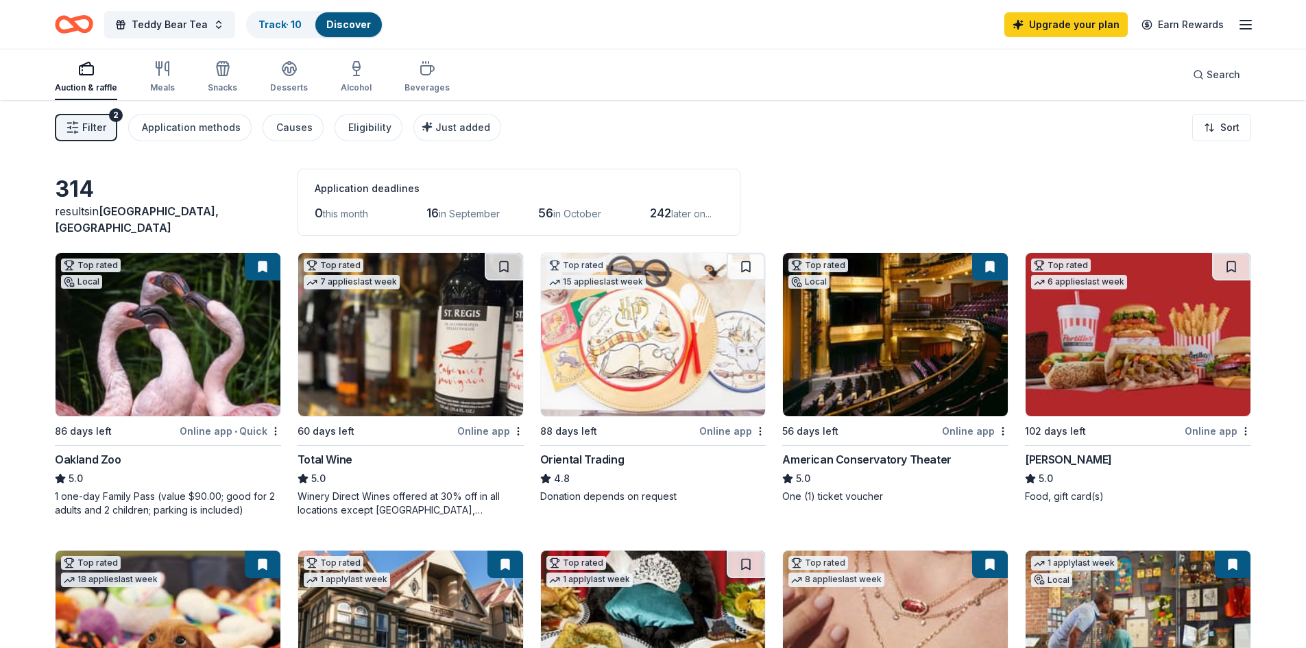
click at [209, 426] on div "Online app • Quick" at bounding box center [230, 430] width 101 height 17
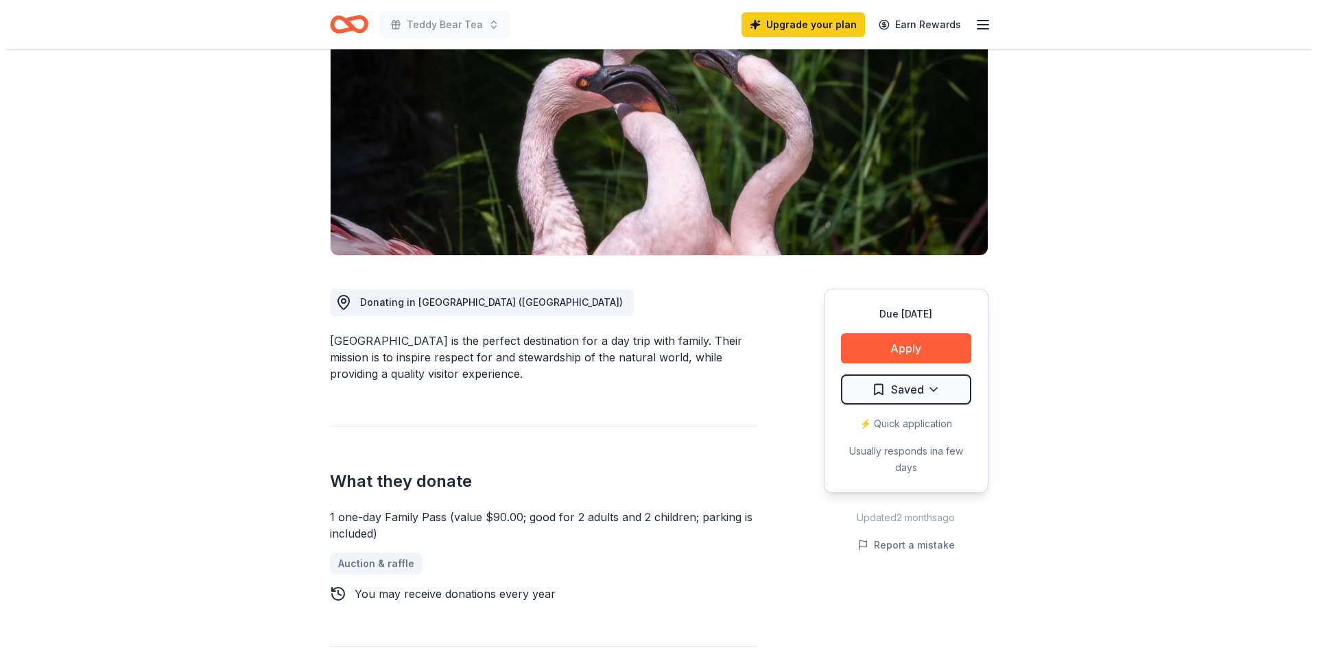
scroll to position [137, 0]
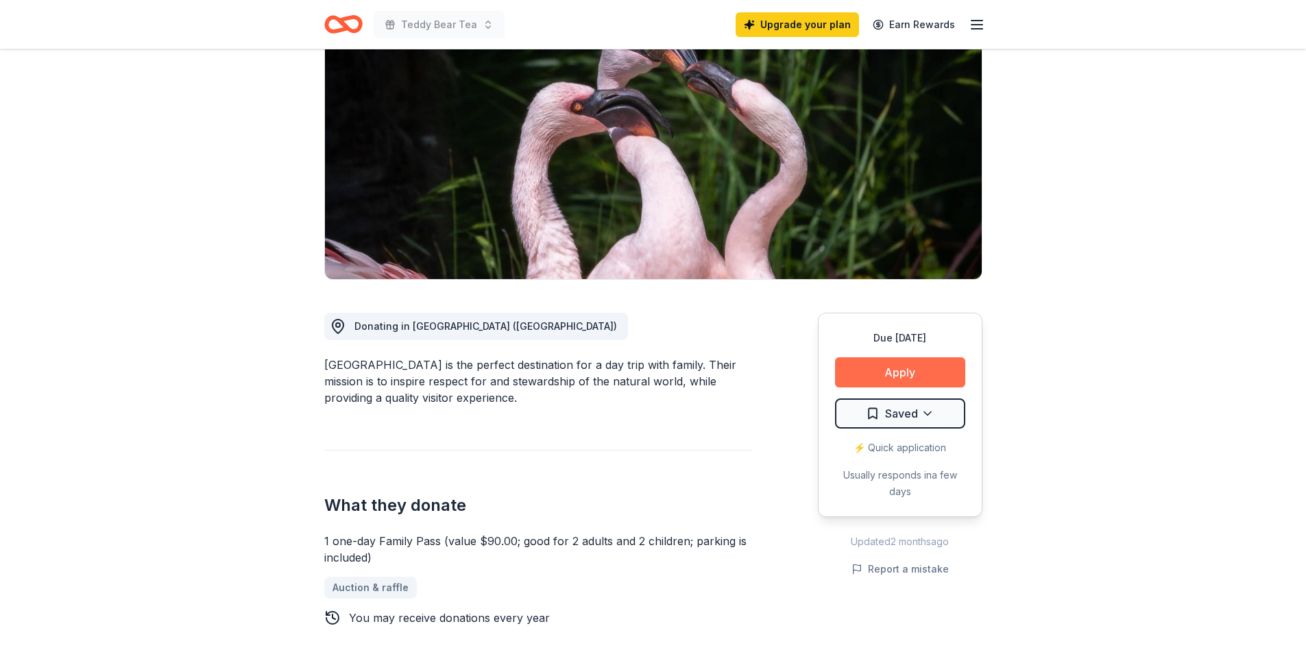
click at [899, 366] on button "Apply" at bounding box center [900, 372] width 130 height 30
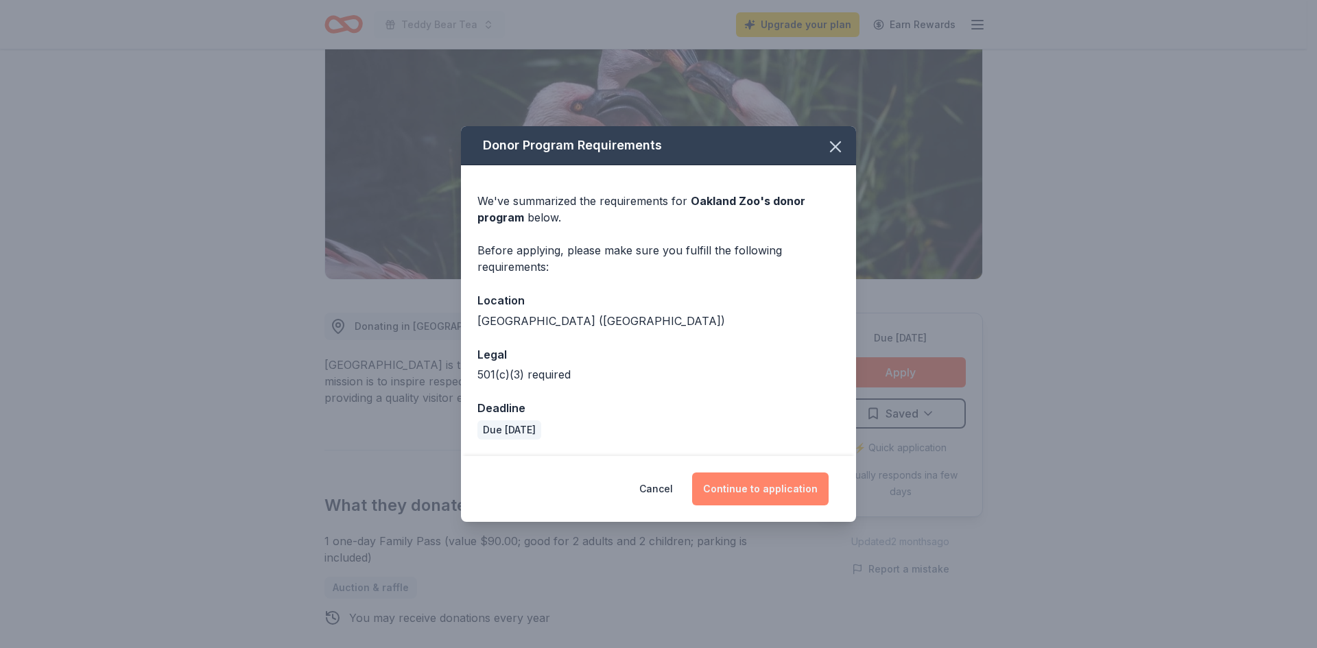
click at [743, 481] on button "Continue to application" at bounding box center [760, 489] width 136 height 33
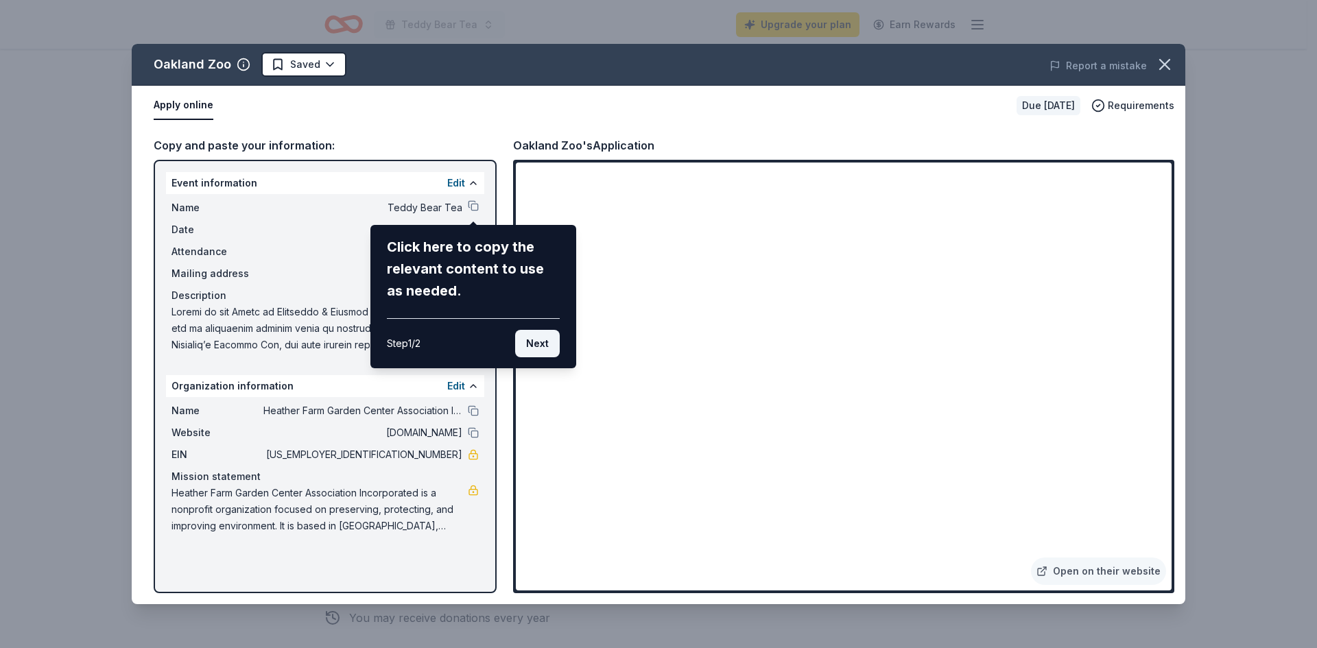
click at [540, 337] on button "Next" at bounding box center [537, 343] width 45 height 27
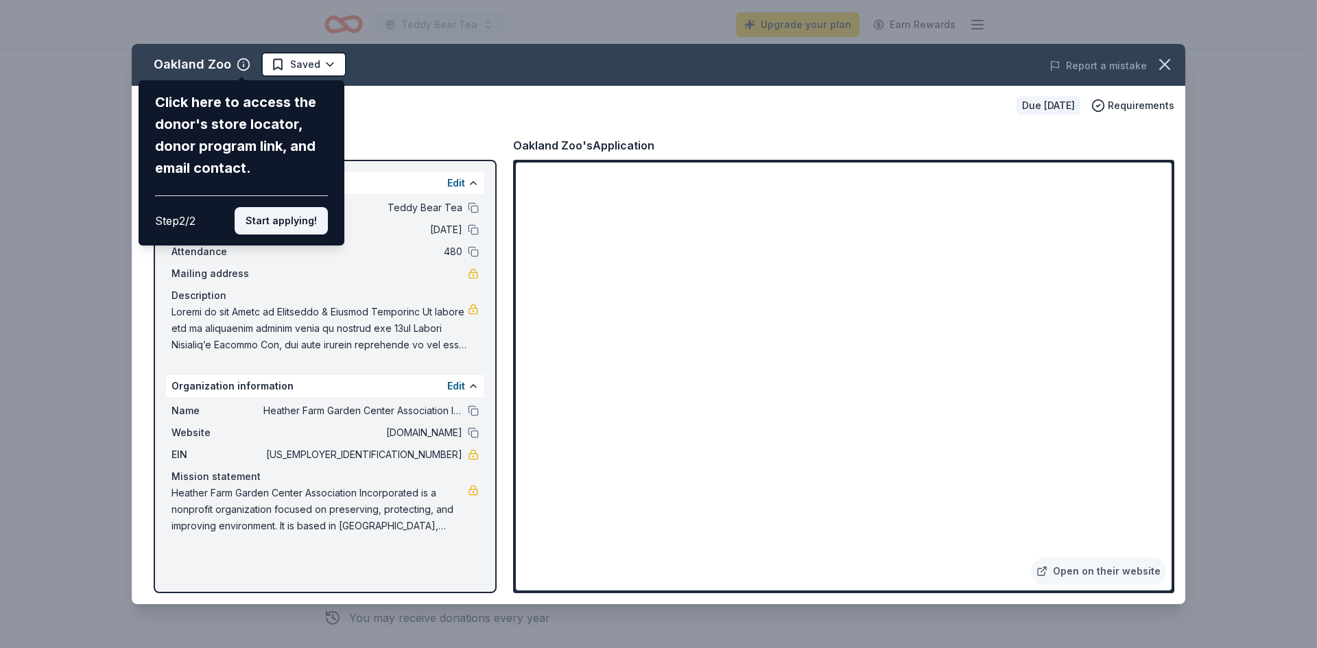
click at [272, 214] on button "Start applying!" at bounding box center [281, 220] width 93 height 27
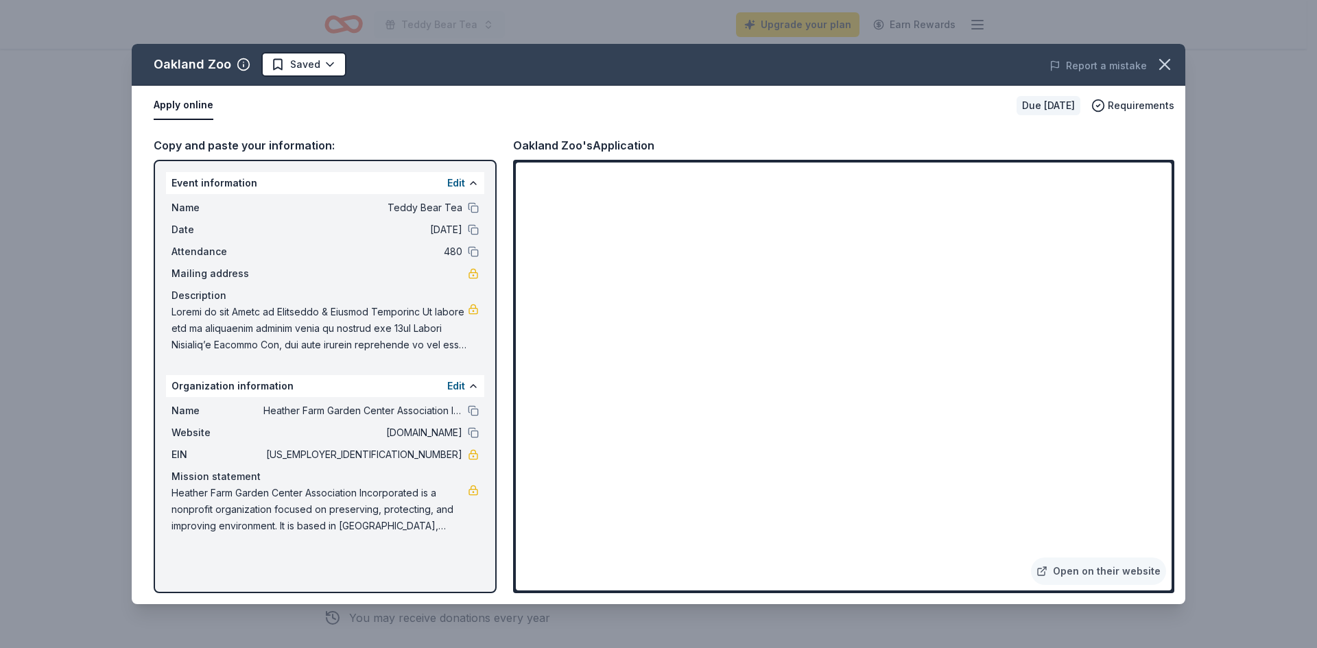
drag, startPoint x: 165, startPoint y: 305, endPoint x: 270, endPoint y: 318, distance: 105.1
click at [263, 318] on div "Event information Edit Name Teddy Bear Tea Date [DATE] Attendance 480 Mailing a…" at bounding box center [325, 376] width 343 height 433
click at [250, 138] on div "Copy and paste your information:" at bounding box center [325, 145] width 343 height 18
click at [464, 381] on button "Edit" at bounding box center [456, 386] width 18 height 16
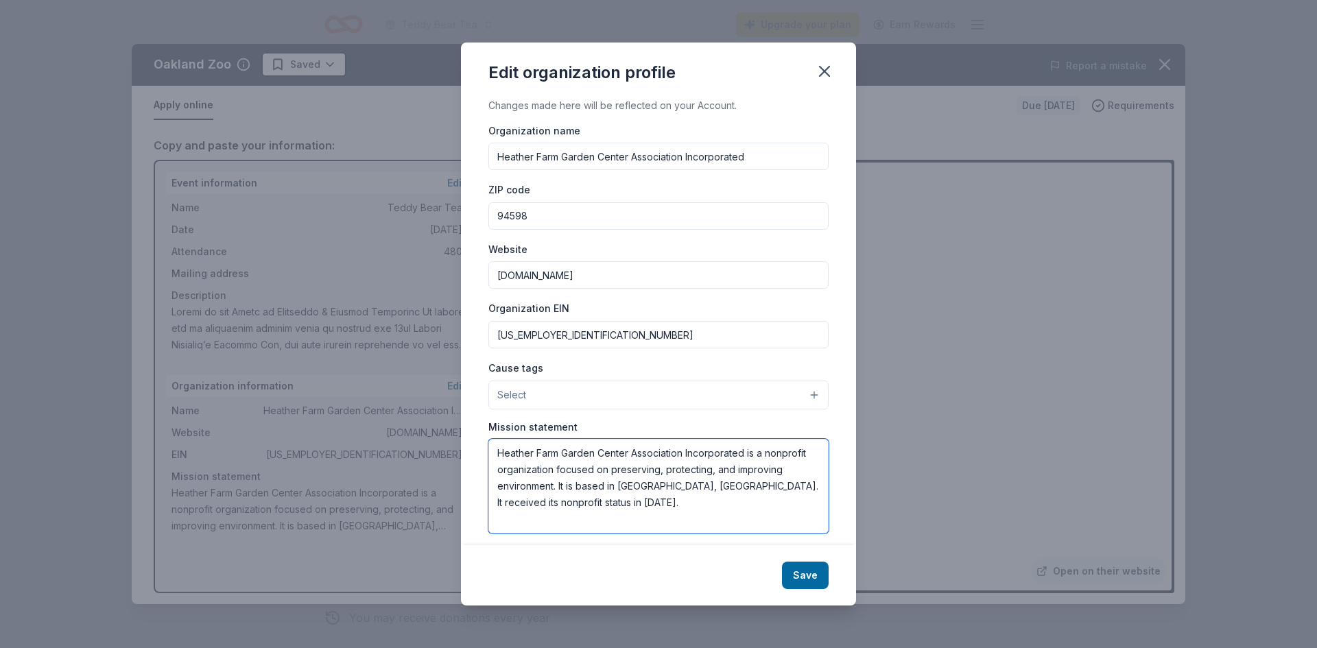
click at [553, 473] on textarea "Heather Farm Garden Center Association Incorporated is a nonprofit organization…" at bounding box center [658, 486] width 340 height 95
click at [618, 486] on textarea "Heather Farm Garden Center Association Incorporated is a nonprofit public garde…" at bounding box center [658, 486] width 340 height 95
click at [748, 505] on textarea "Heather Farm Garden Center Association Incorporated is a nonprofit public garde…" at bounding box center [658, 486] width 340 height 95
type textarea "Heather Farm Garden Center Association Incorporated is a nonprofit public garde…"
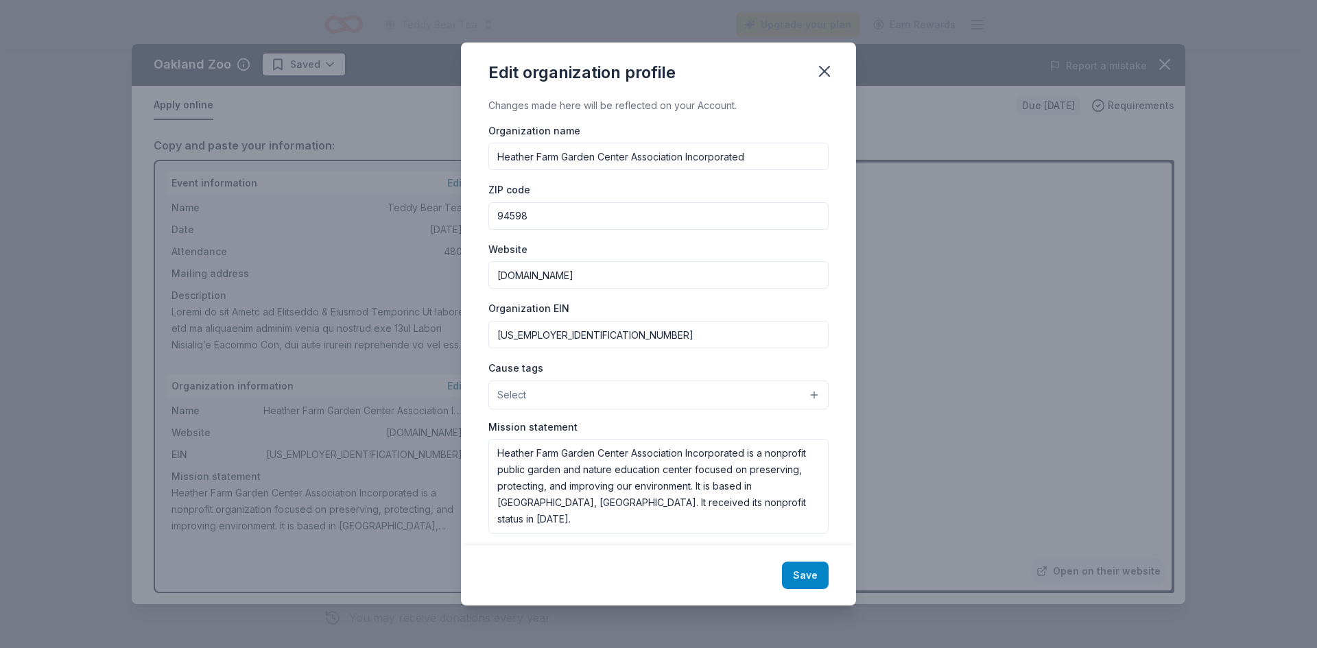
click at [804, 572] on button "Save" at bounding box center [805, 575] width 47 height 27
click at [806, 388] on button "Select" at bounding box center [658, 395] width 340 height 29
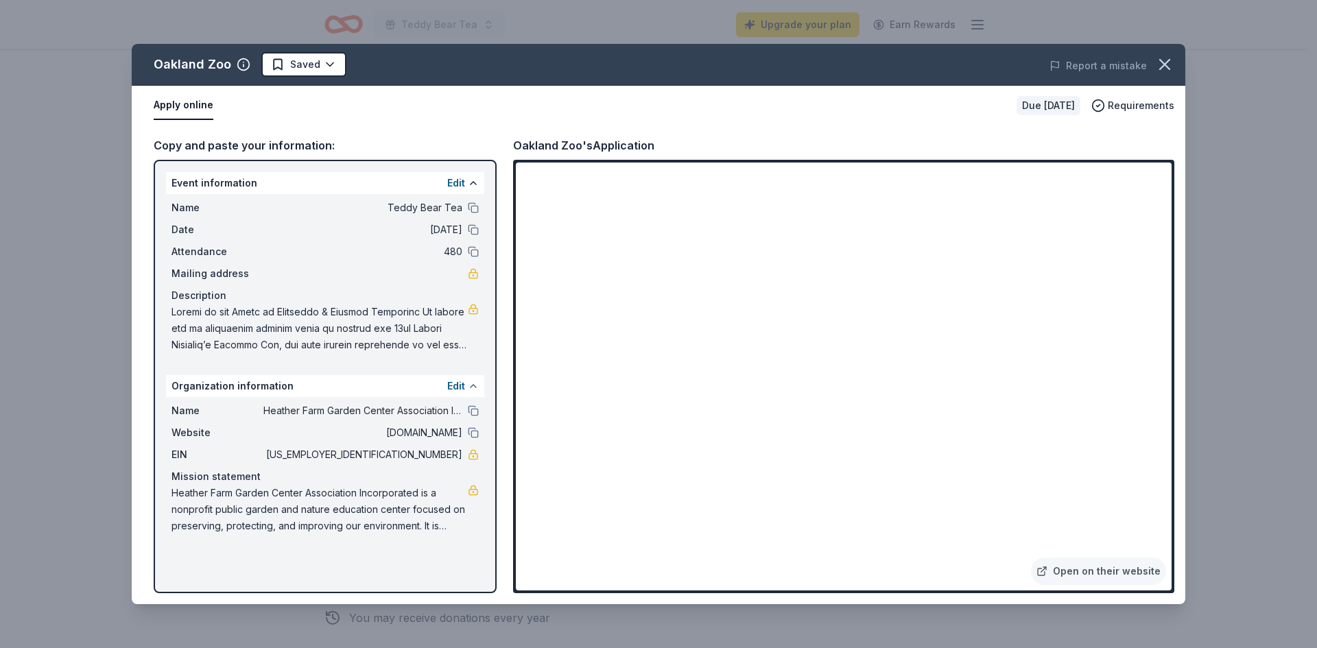
click at [473, 383] on button at bounding box center [473, 386] width 11 height 11
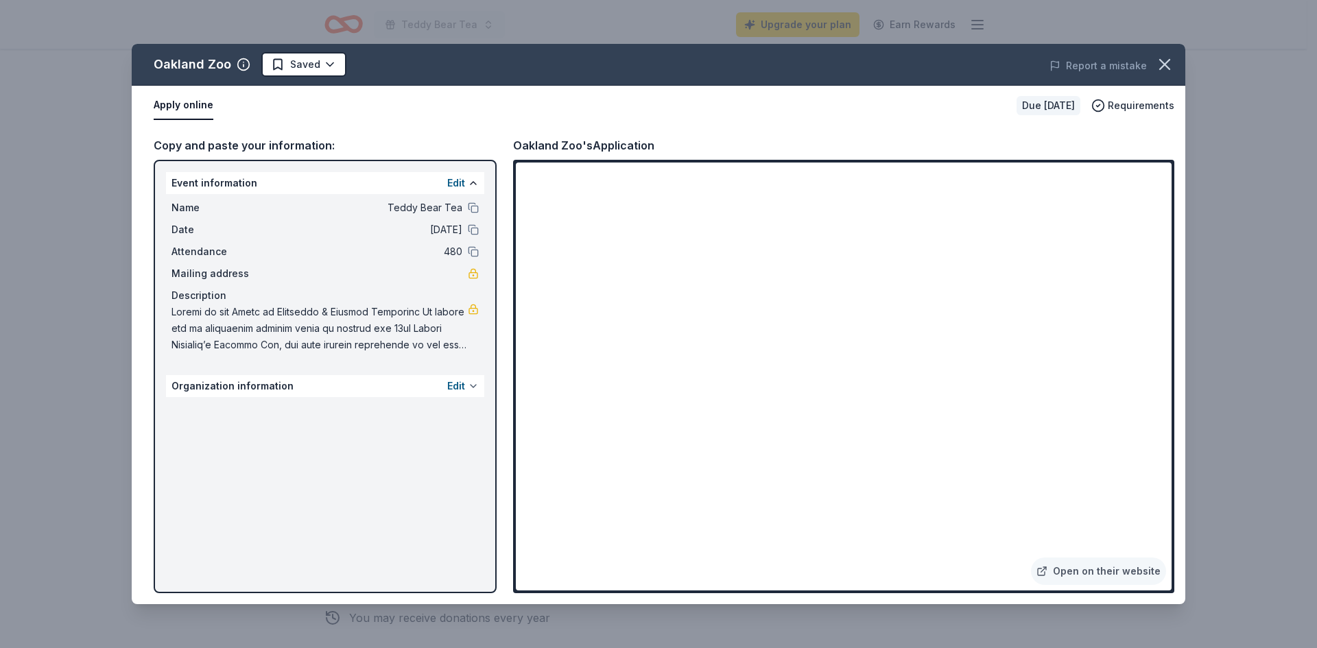
click at [473, 384] on button at bounding box center [473, 386] width 11 height 11
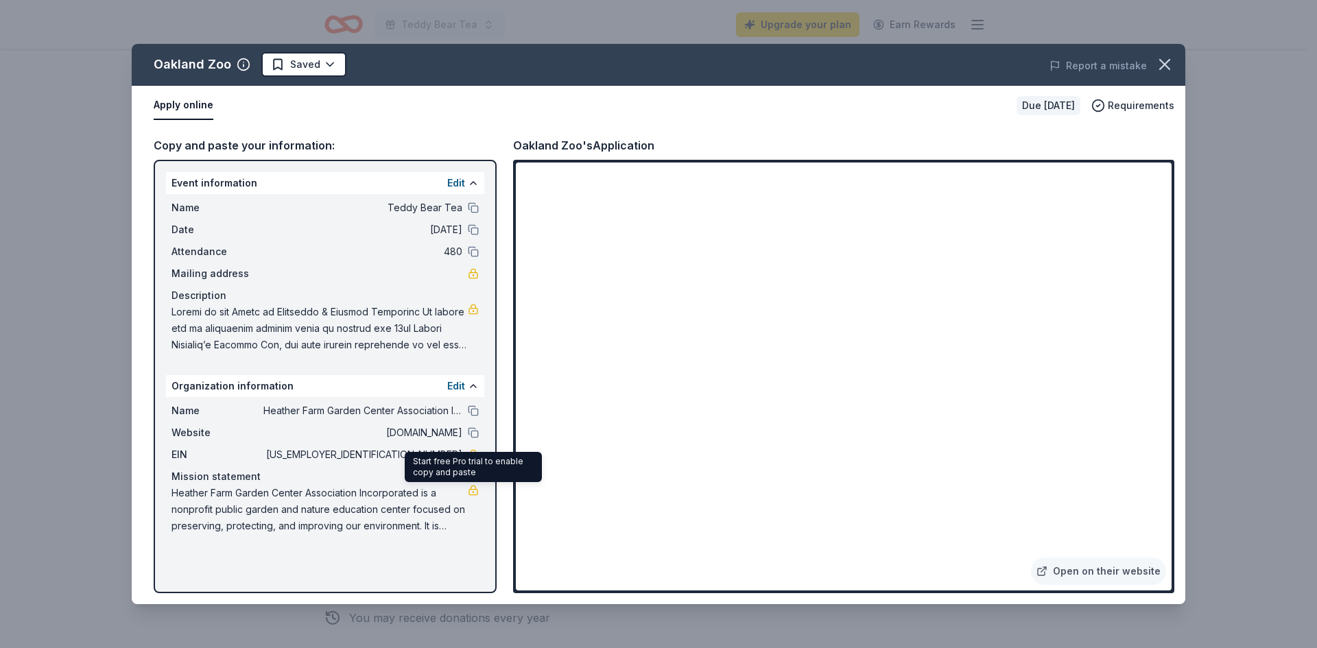
click at [473, 486] on link at bounding box center [473, 490] width 11 height 11
